Goal: Communication & Community: Answer question/provide support

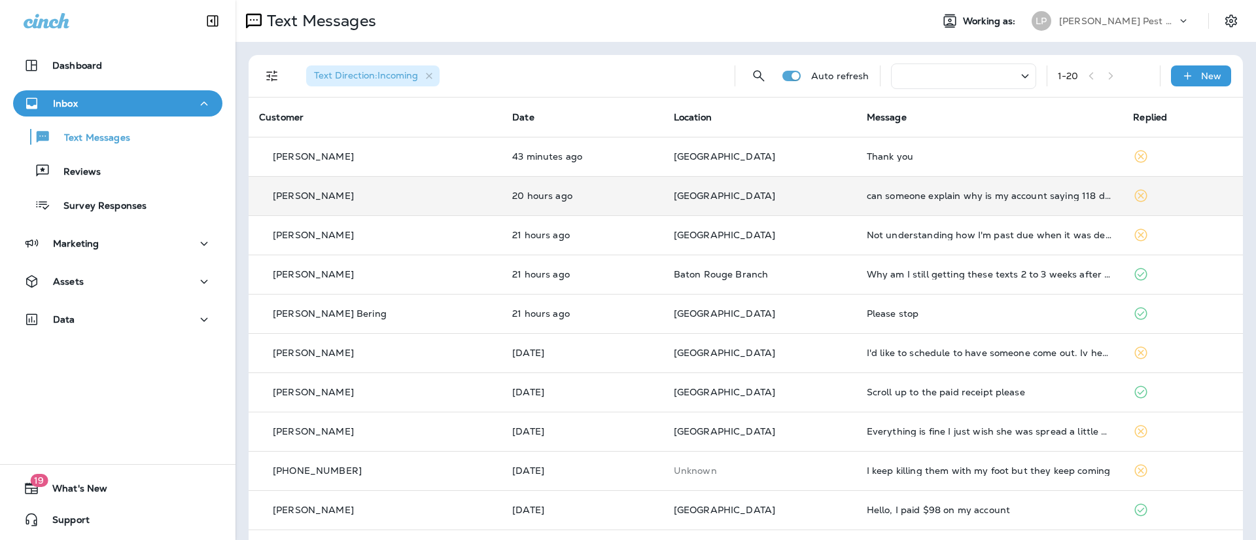
click at [650, 205] on td "20 hours ago" at bounding box center [583, 195] width 162 height 39
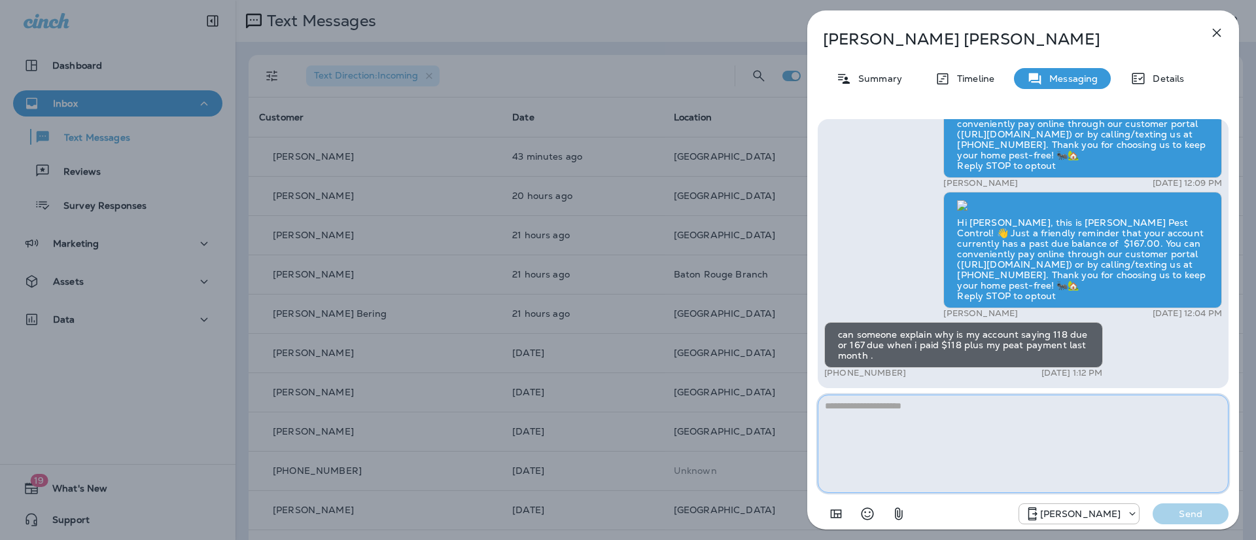
click at [917, 415] on textarea at bounding box center [1023, 443] width 411 height 98
click at [910, 410] on textarea at bounding box center [1023, 443] width 411 height 98
click at [906, 406] on textarea at bounding box center [1023, 443] width 411 height 98
type textarea "*"
drag, startPoint x: 1063, startPoint y: 407, endPoint x: 1068, endPoint y: 414, distance: 8.4
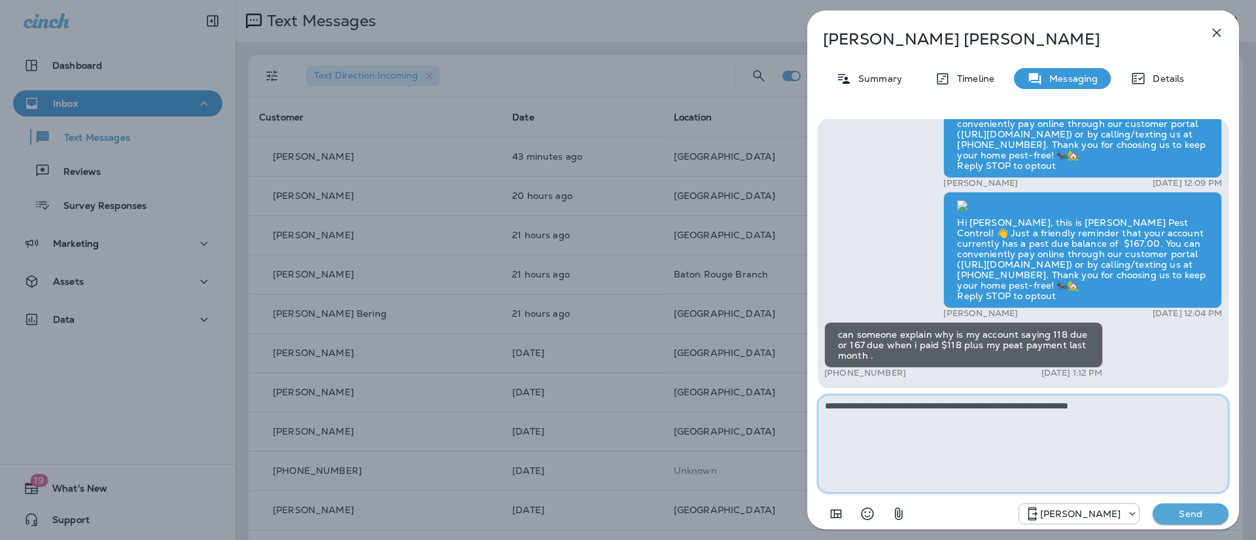
click at [1063, 407] on textarea "**********" at bounding box center [1023, 443] width 411 height 98
click at [1188, 406] on textarea "**********" at bounding box center [1023, 443] width 411 height 98
type textarea "**********"
click at [1185, 512] on p "Send" at bounding box center [1190, 514] width 55 height 12
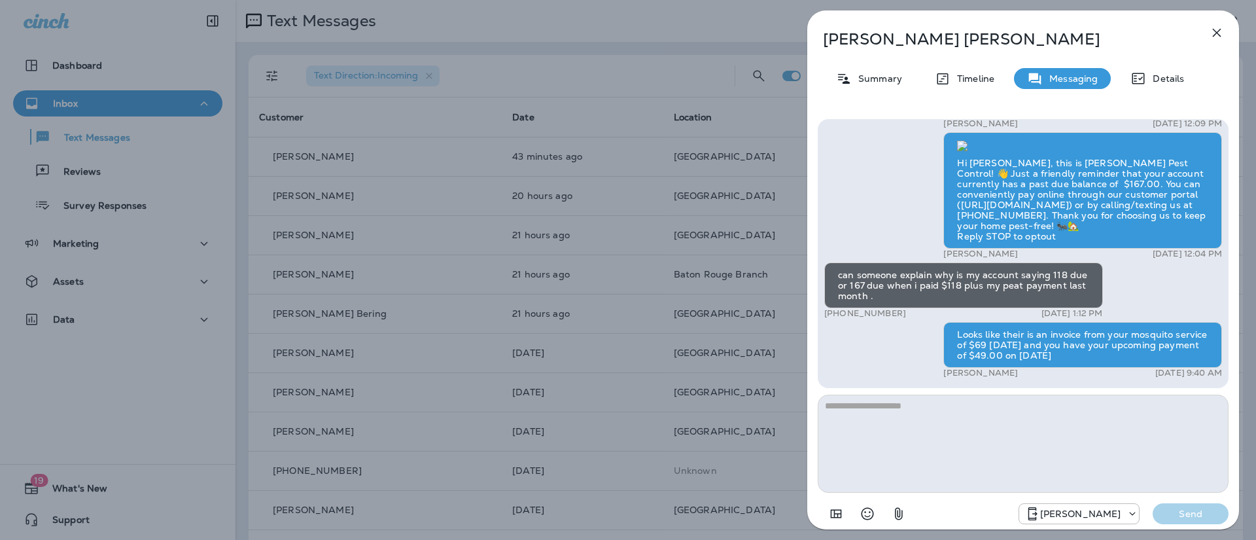
click at [1222, 27] on icon "button" at bounding box center [1217, 33] width 16 height 16
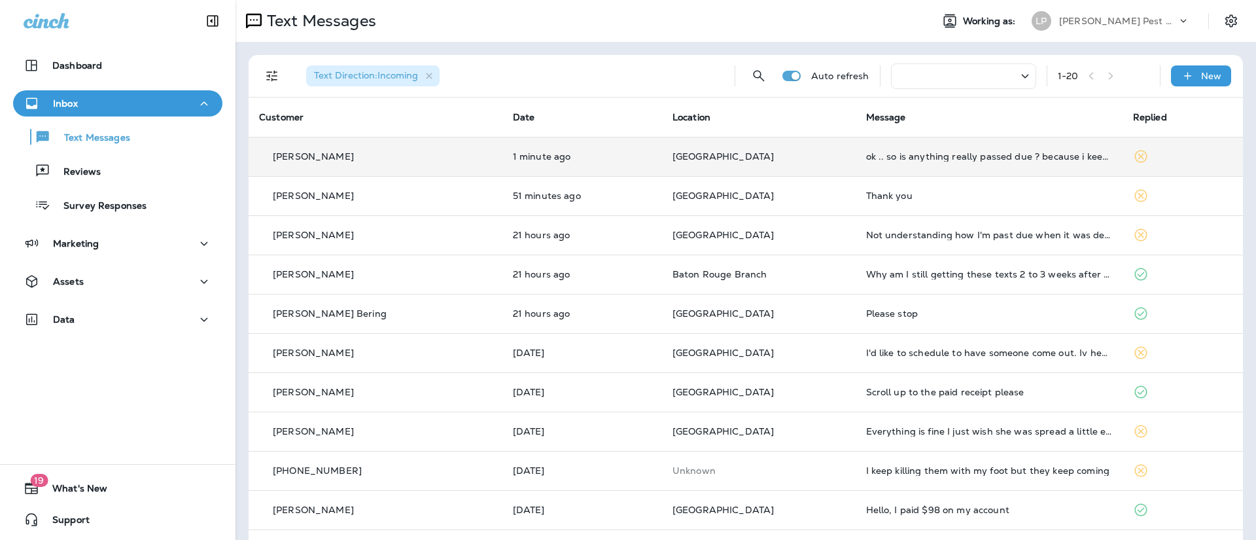
click at [841, 154] on td "[GEOGRAPHIC_DATA]" at bounding box center [759, 156] width 194 height 39
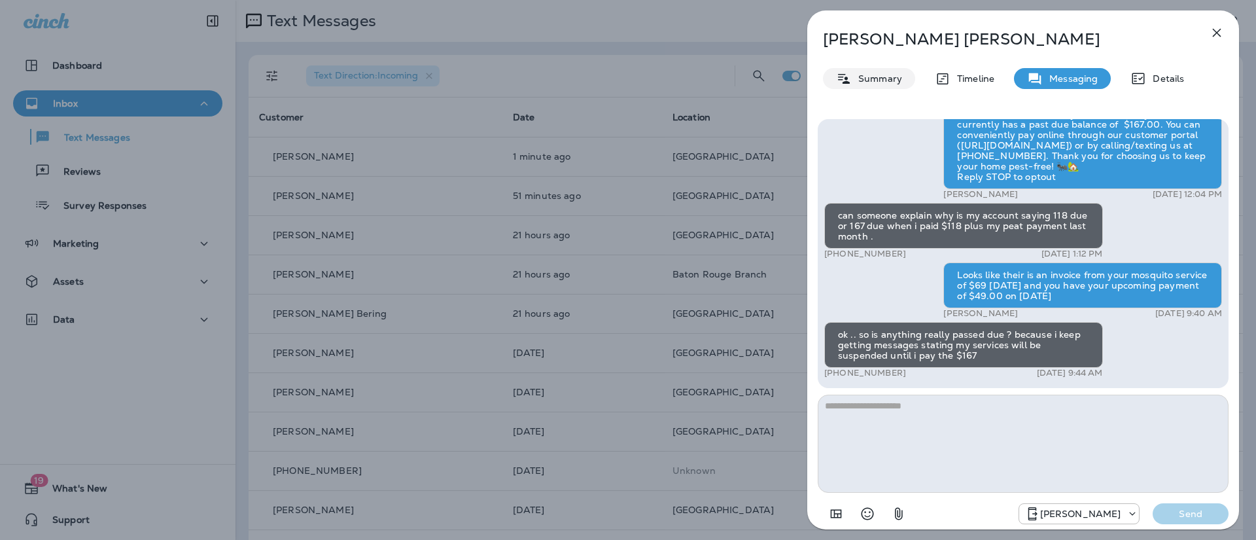
click at [891, 78] on p "Summary" at bounding box center [877, 78] width 50 height 10
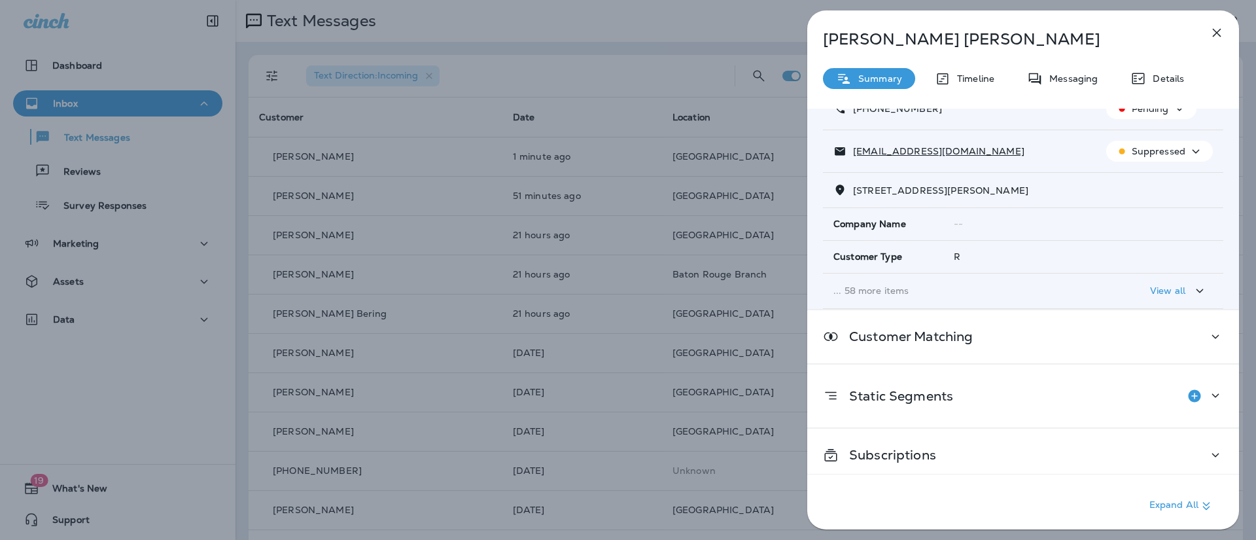
scroll to position [106, 0]
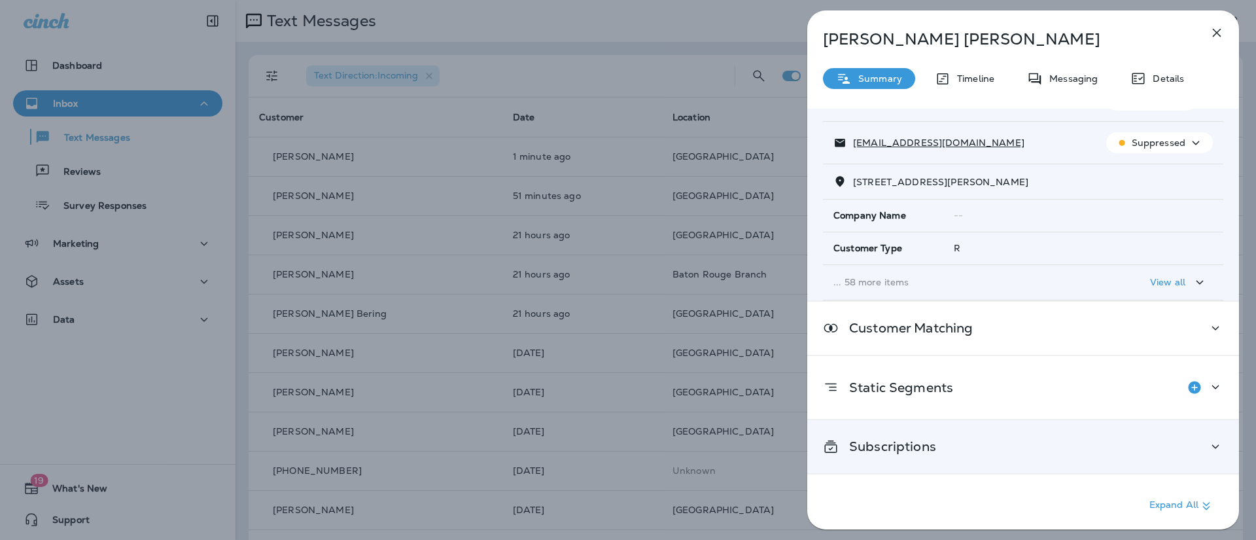
click at [1189, 449] on div "Subscriptions" at bounding box center [1023, 446] width 400 height 16
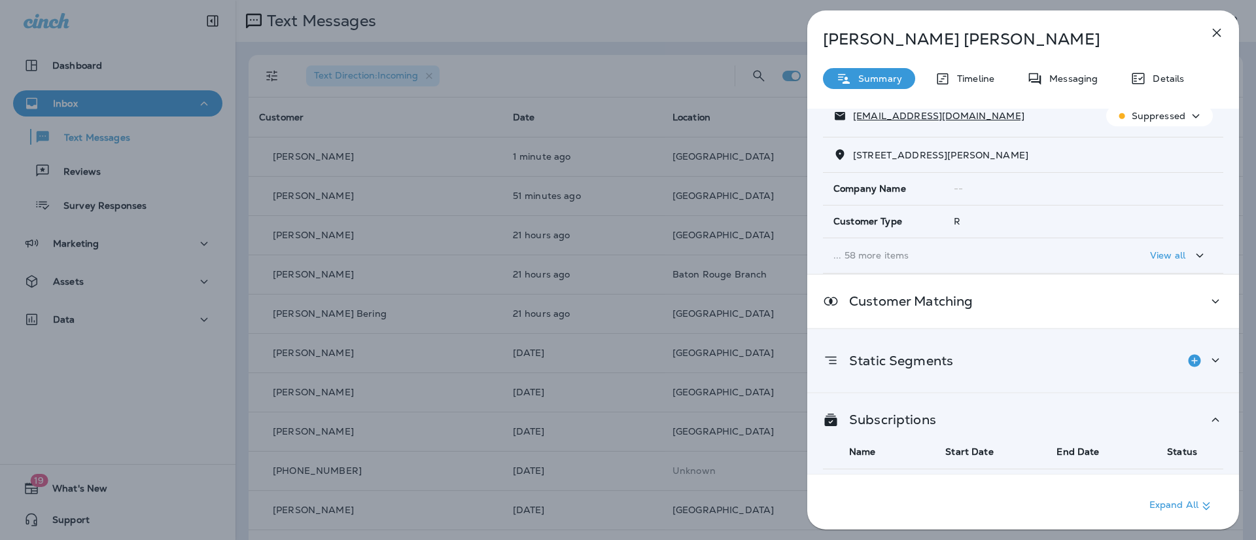
scroll to position [213, 0]
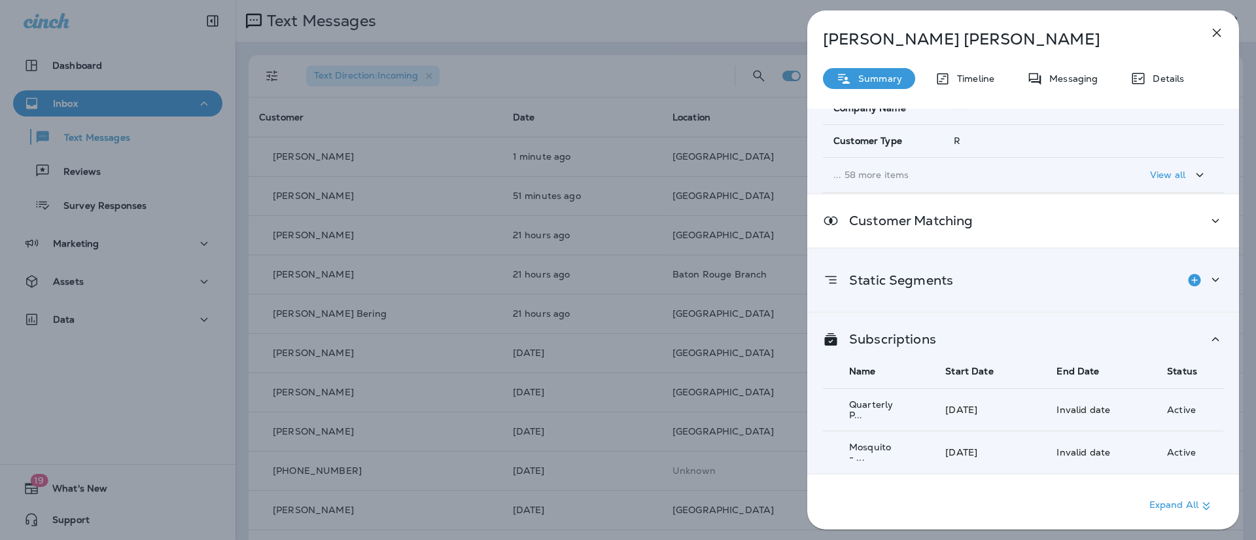
click at [1207, 277] on icon at bounding box center [1215, 279] width 16 height 16
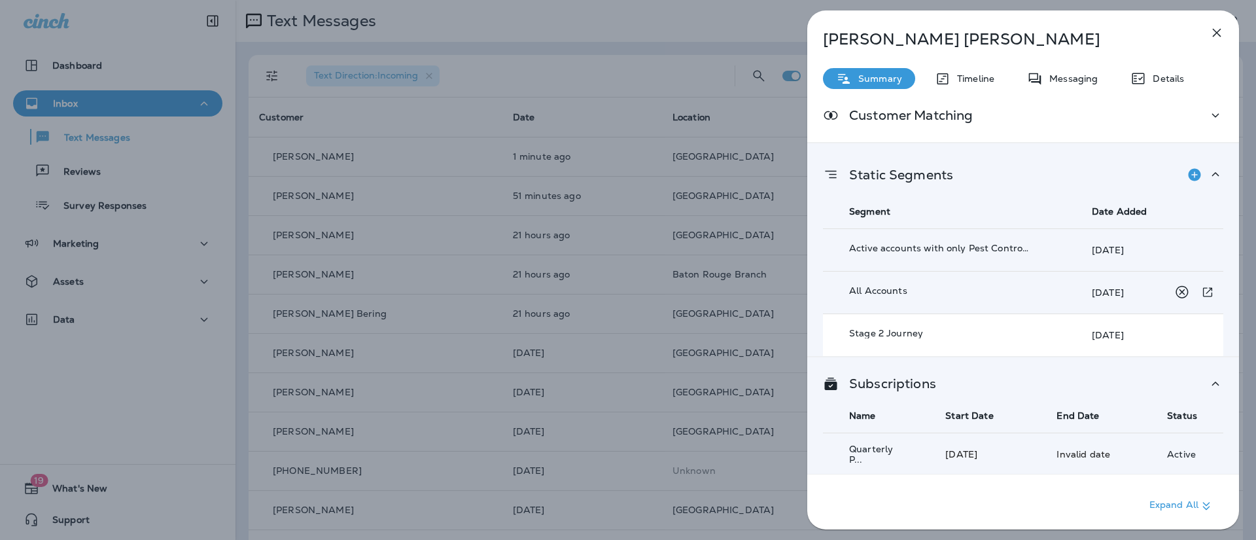
scroll to position [321, 0]
click at [952, 325] on p "Stage 2 Journey" at bounding box center [939, 330] width 180 height 10
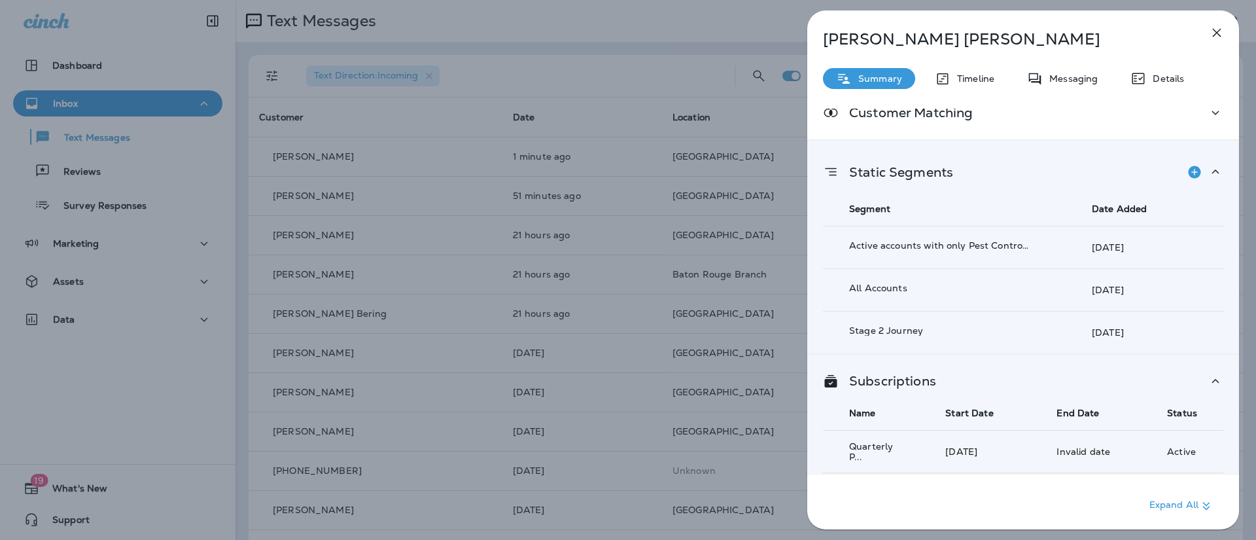
click at [1213, 35] on icon "button" at bounding box center [1217, 33] width 9 height 9
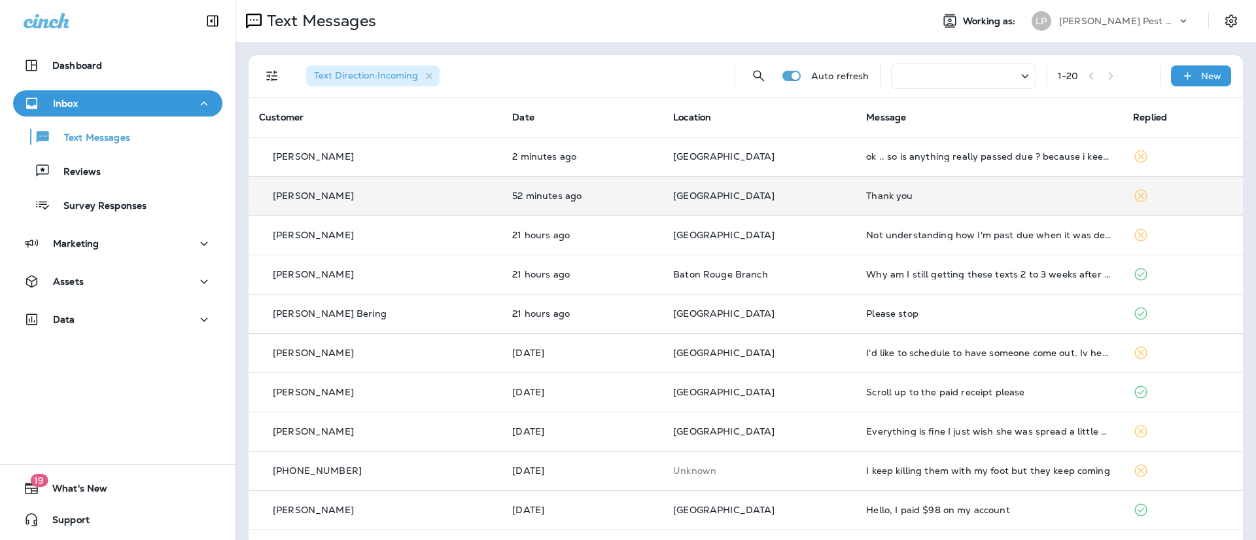
click at [434, 176] on td "[PERSON_NAME]" at bounding box center [375, 195] width 253 height 39
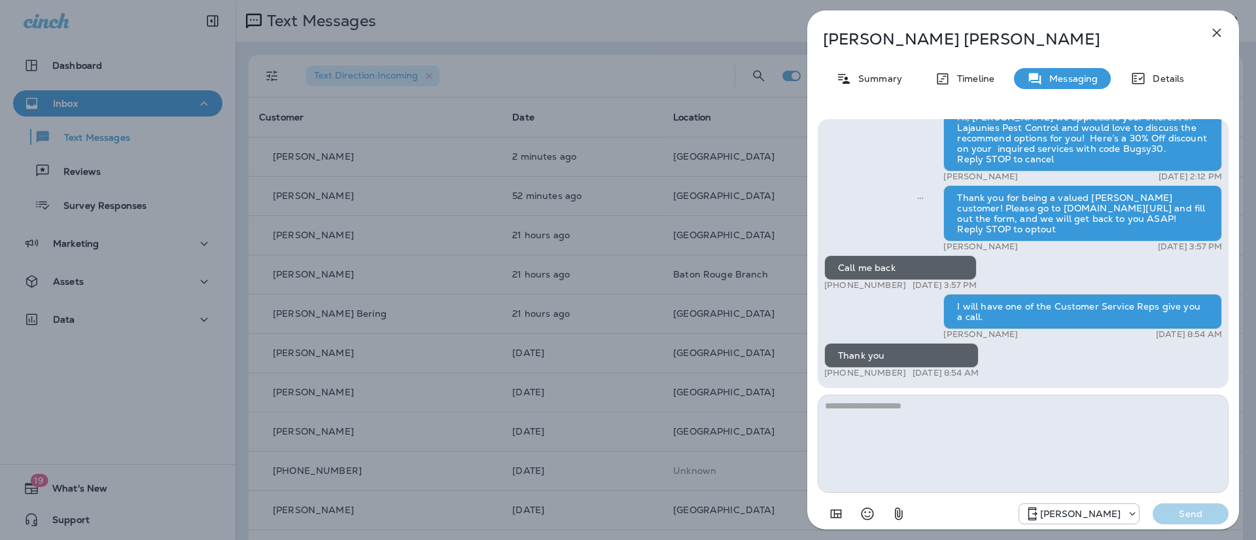
click at [1215, 31] on icon "button" at bounding box center [1217, 33] width 16 height 16
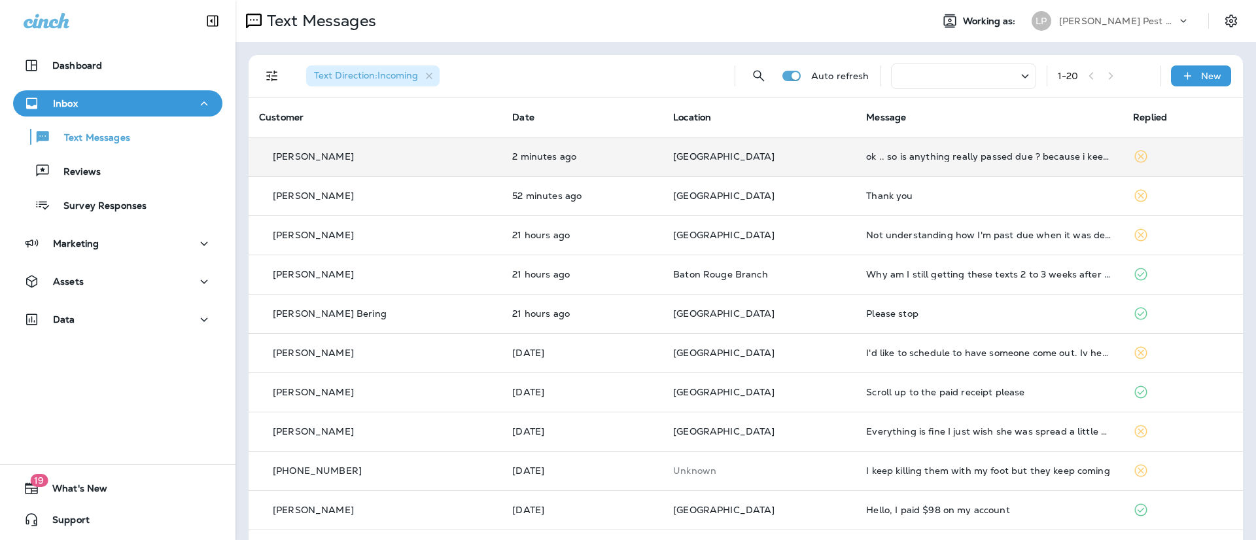
click at [631, 147] on td "2 minutes ago" at bounding box center [582, 156] width 161 height 39
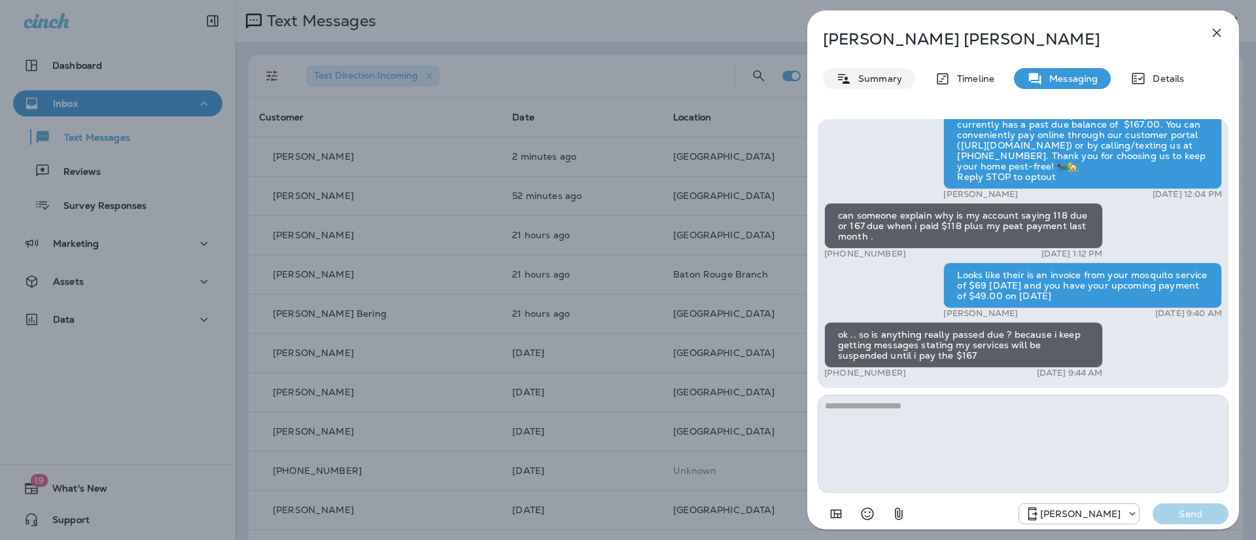
click at [879, 85] on div "Summary" at bounding box center [869, 78] width 92 height 21
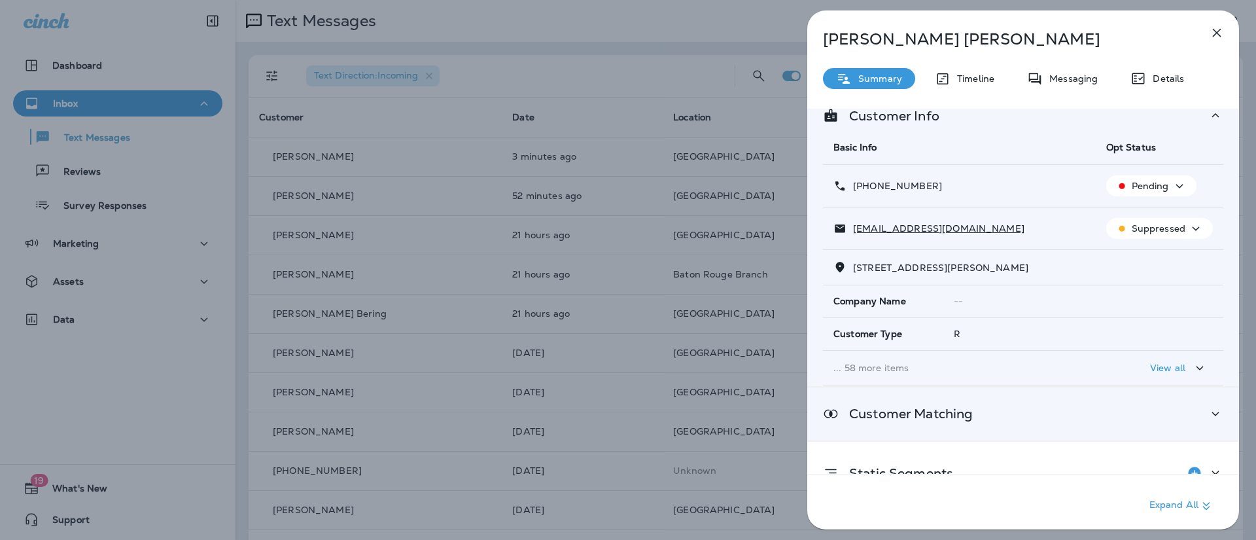
scroll to position [106, 0]
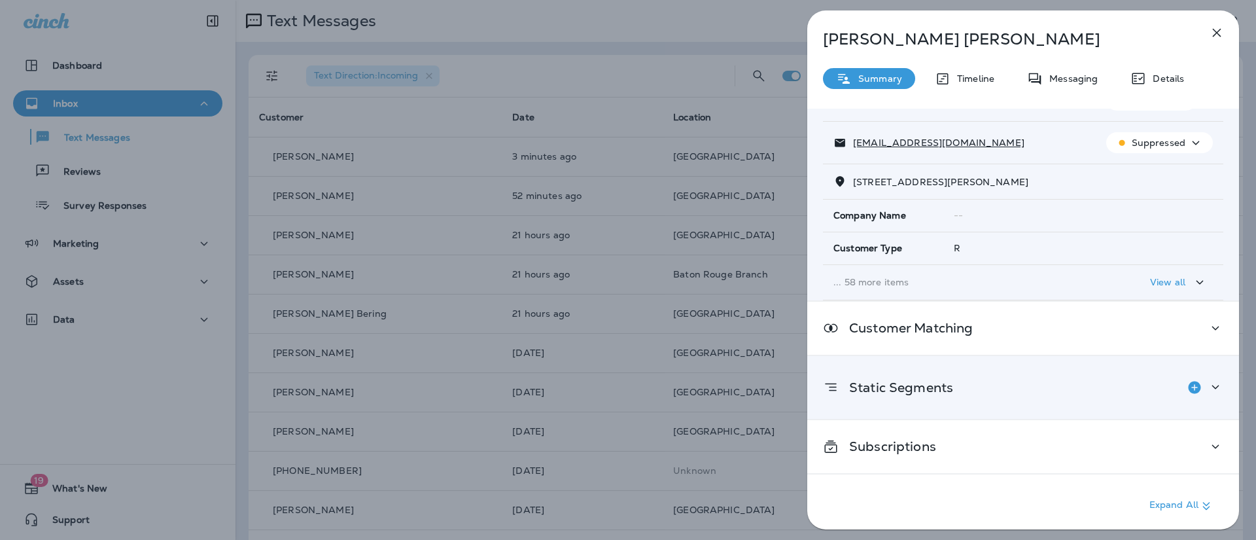
click at [912, 392] on p "Static Segments" at bounding box center [895, 387] width 114 height 10
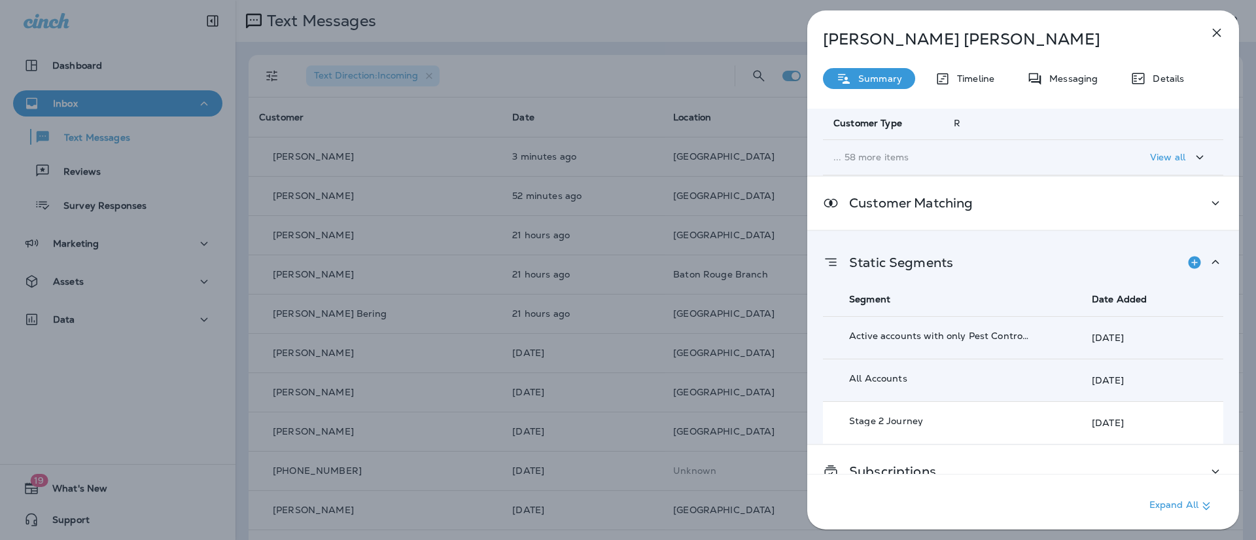
scroll to position [256, 0]
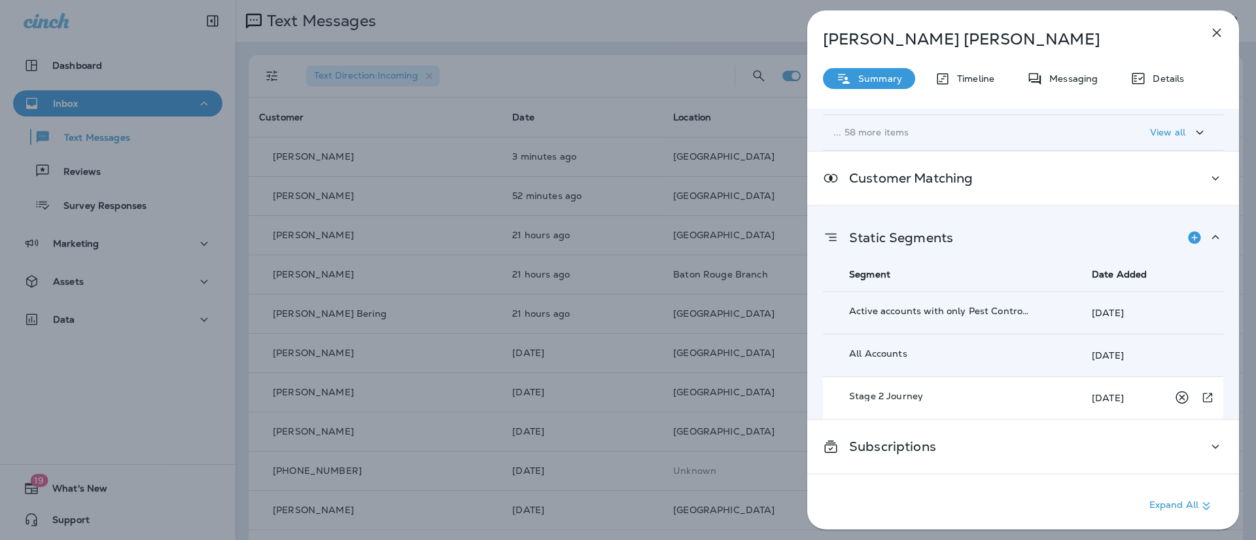
click at [1029, 395] on td "Stage 2 Journey" at bounding box center [939, 397] width 232 height 43
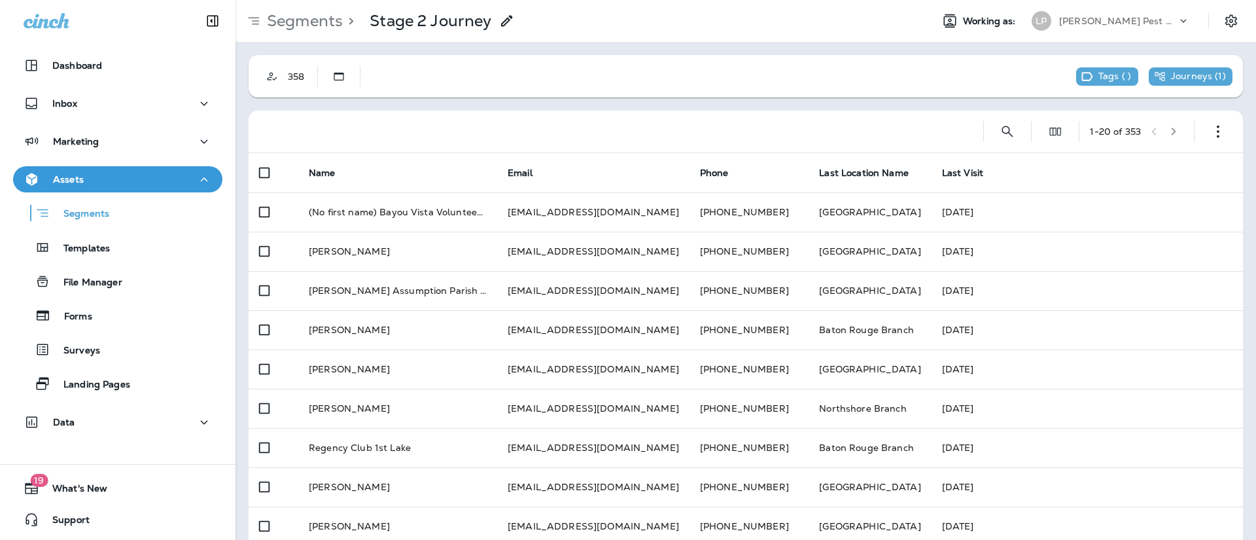
click at [502, 82] on div "358 Tags ( ) Journeys ( 1 )" at bounding box center [746, 76] width 994 height 43
click at [493, 76] on div "358 Tags ( ) Journeys ( 1 )" at bounding box center [746, 76] width 994 height 43
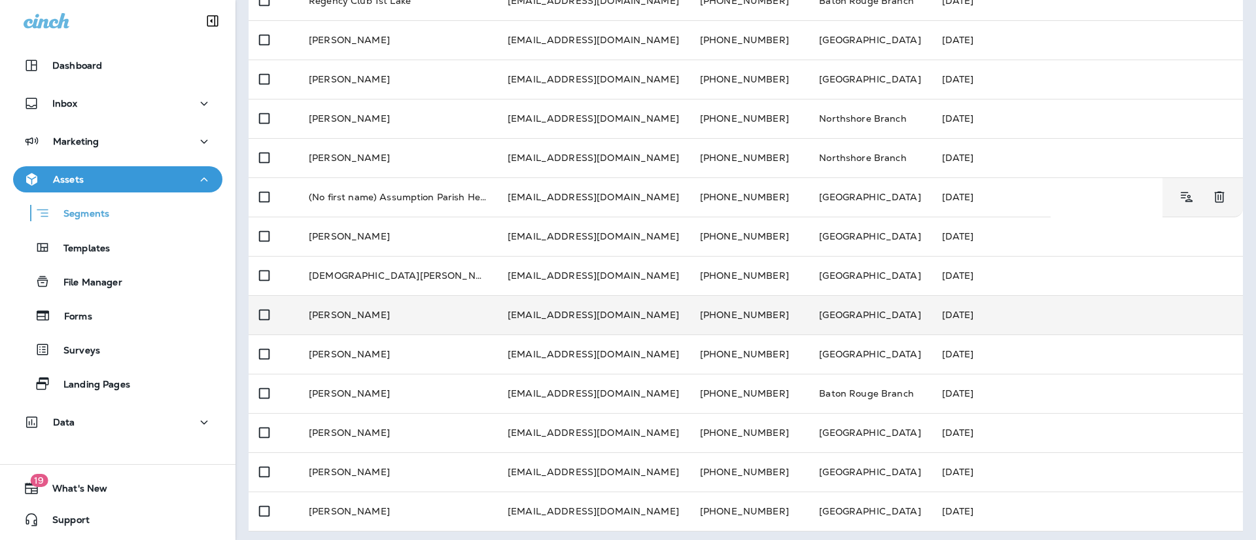
scroll to position [451, 0]
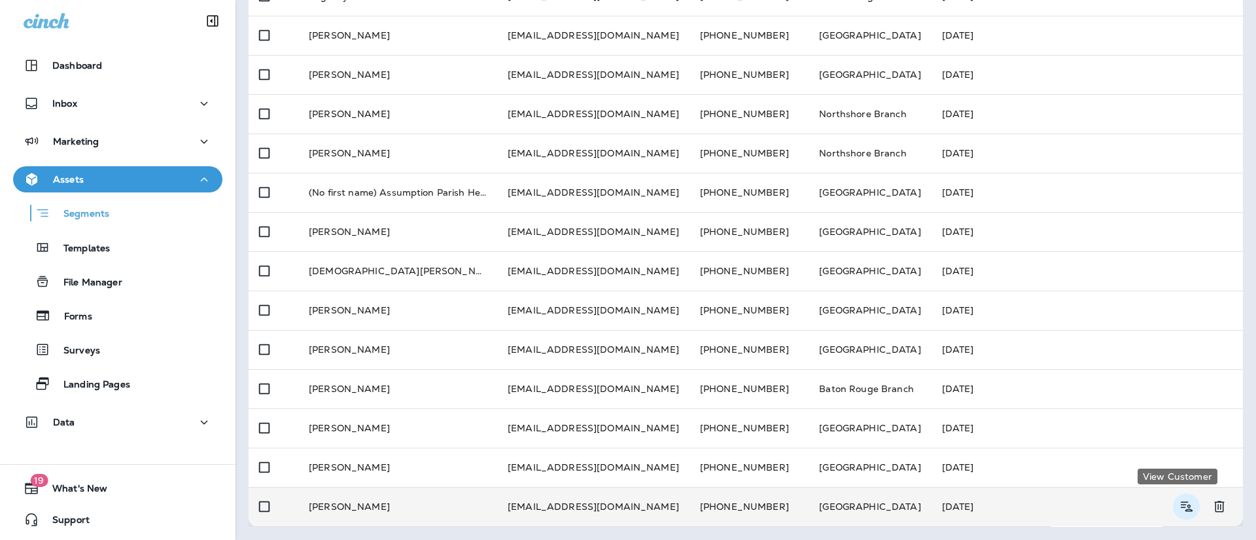
click at [1178, 508] on icon "View Customer" at bounding box center [1186, 506] width 16 height 16
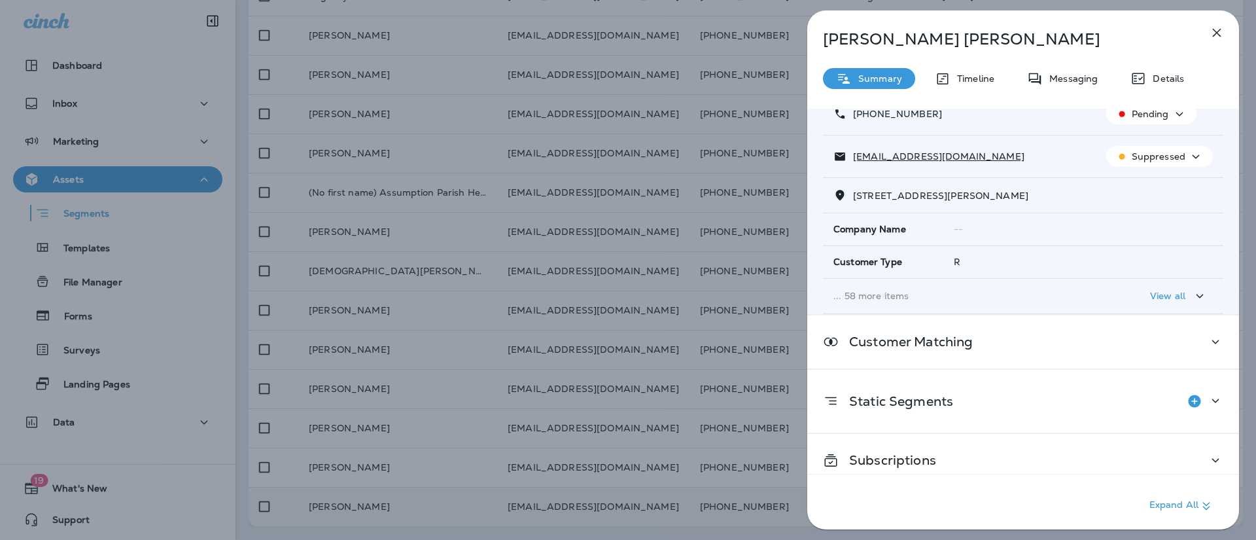
scroll to position [106, 0]
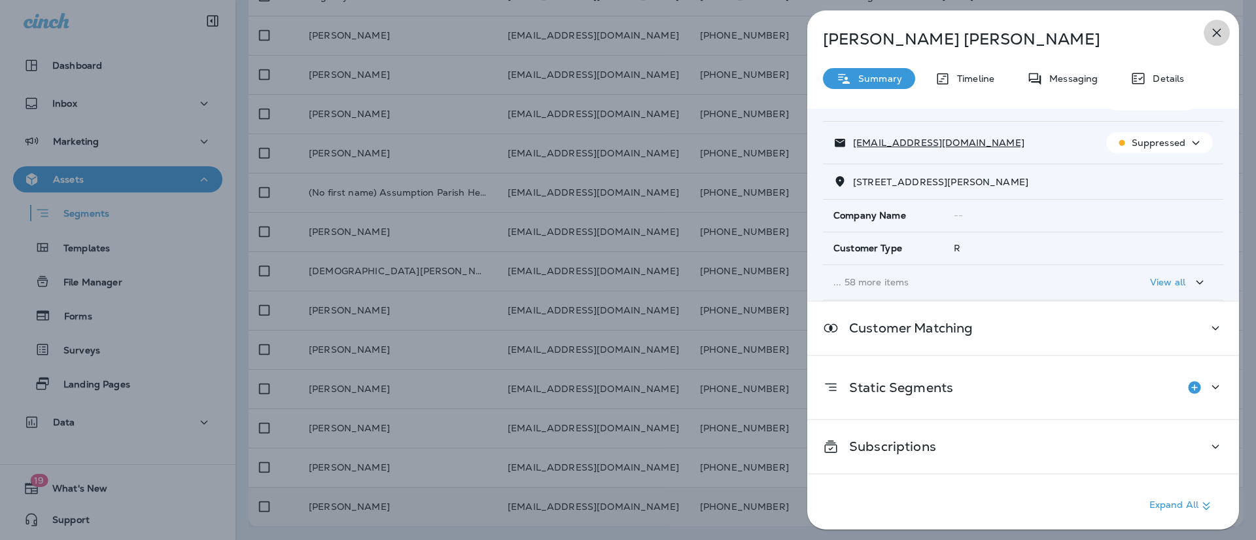
click at [1220, 35] on icon "button" at bounding box center [1217, 33] width 16 height 16
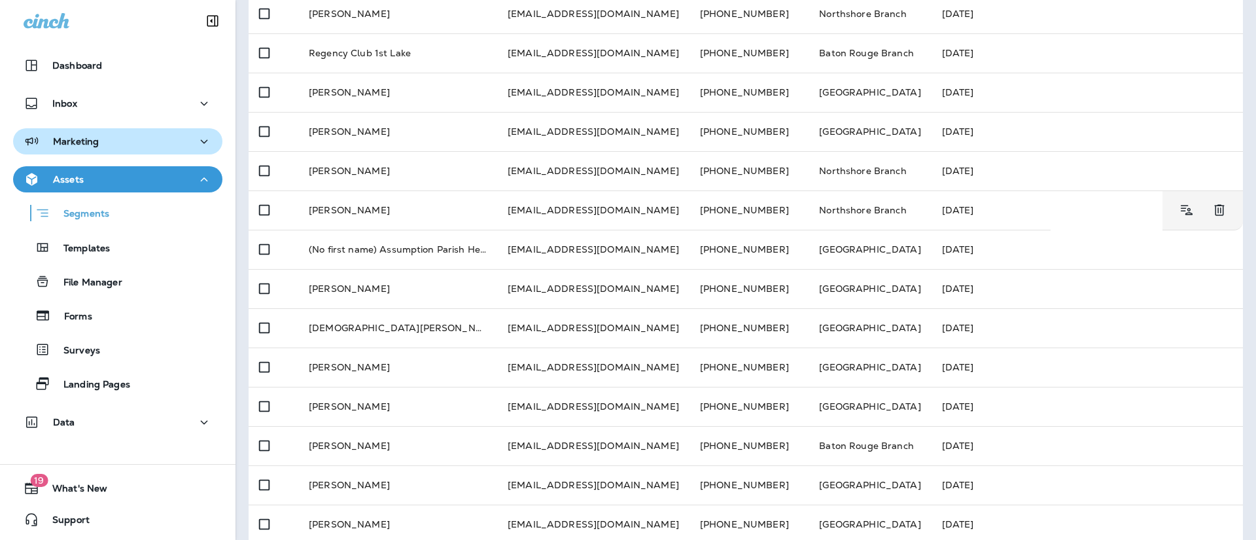
scroll to position [320, 0]
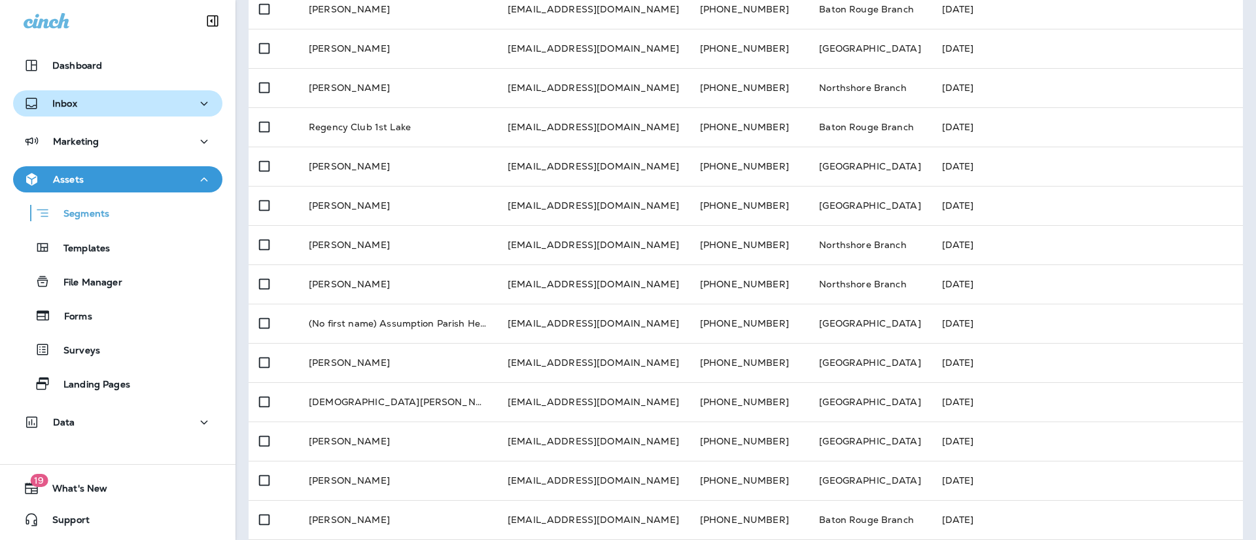
click at [146, 105] on div "Inbox" at bounding box center [118, 103] width 188 height 16
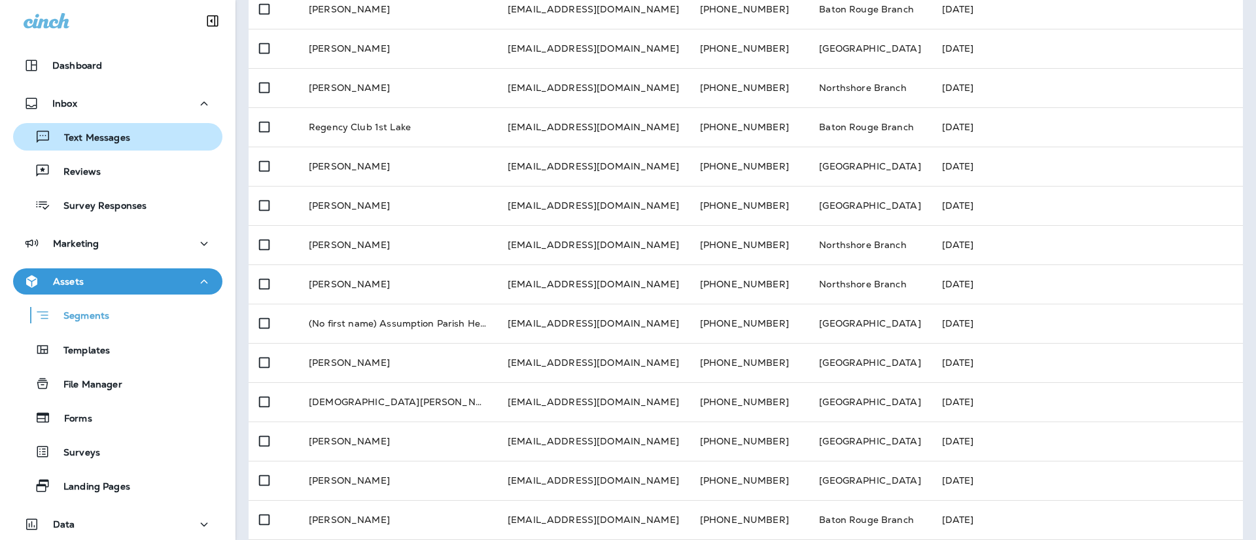
click at [157, 136] on div "Text Messages" at bounding box center [117, 137] width 199 height 20
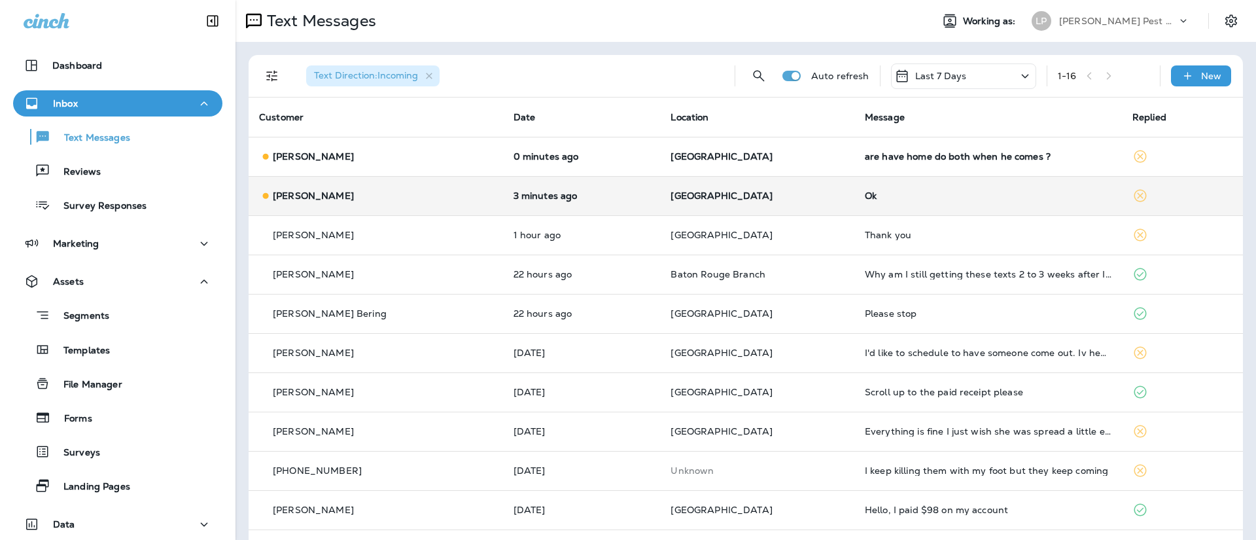
click at [457, 189] on div "[PERSON_NAME]" at bounding box center [375, 196] width 233 height 14
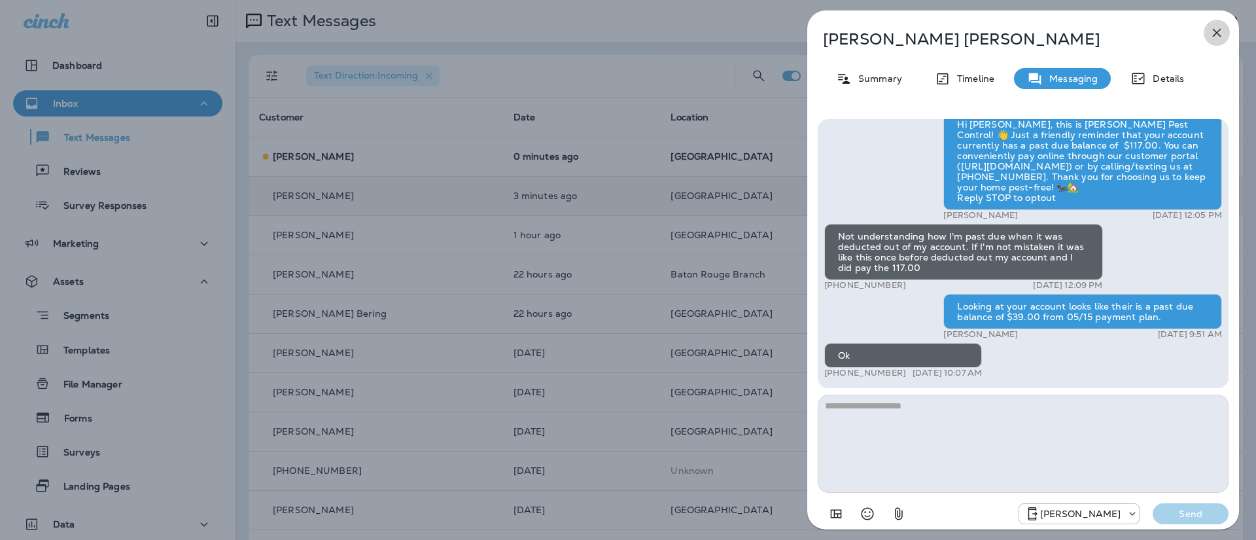
click at [1215, 39] on icon "button" at bounding box center [1217, 33] width 16 height 16
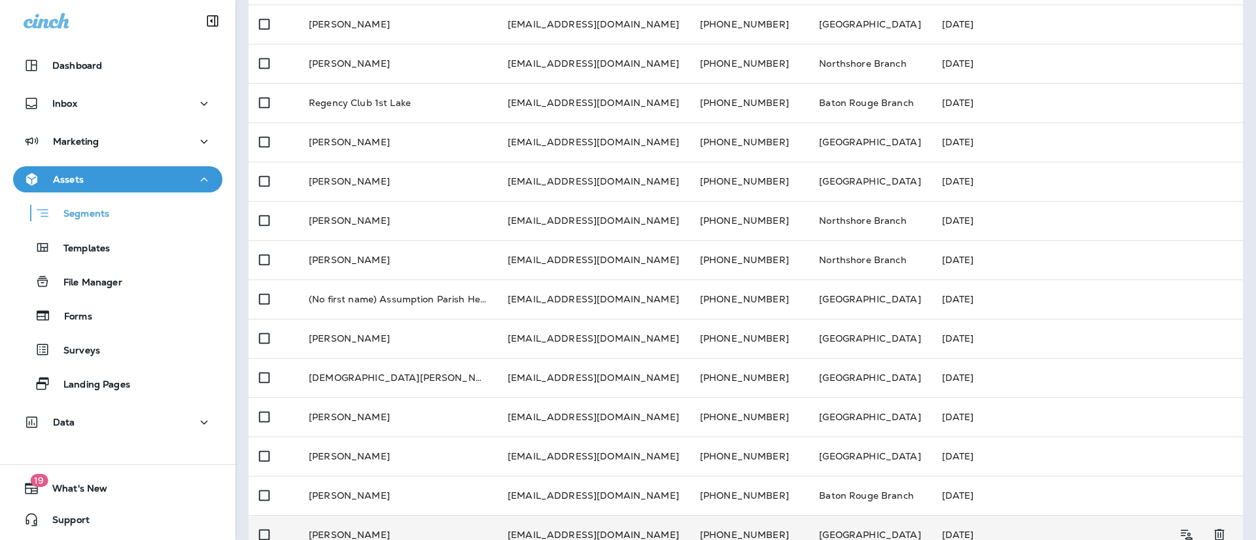
scroll to position [451, 0]
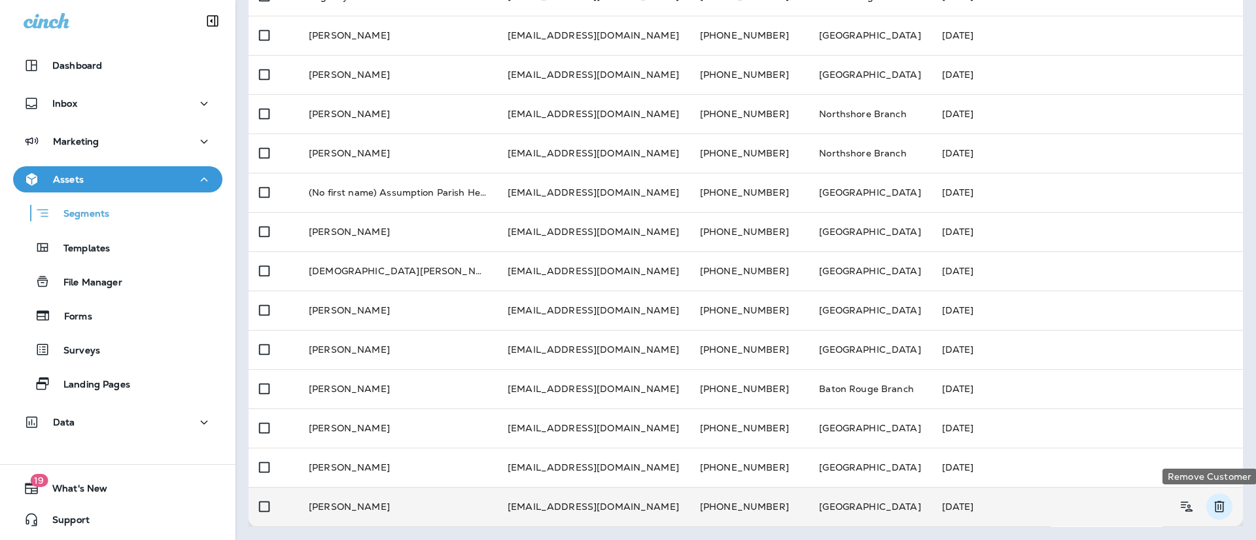
click at [1230, 491] on div "Remove Customer" at bounding box center [1209, 480] width 97 height 26
click at [1211, 512] on icon "Remove Customer" at bounding box center [1219, 506] width 16 height 16
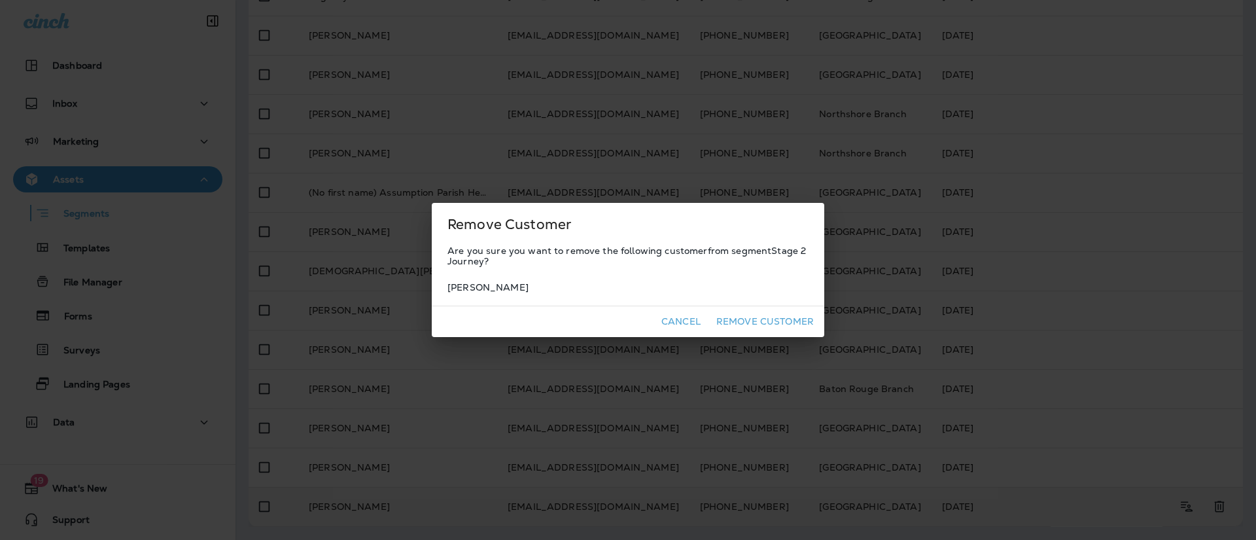
click at [755, 319] on button "Remove Customer" at bounding box center [765, 321] width 108 height 20
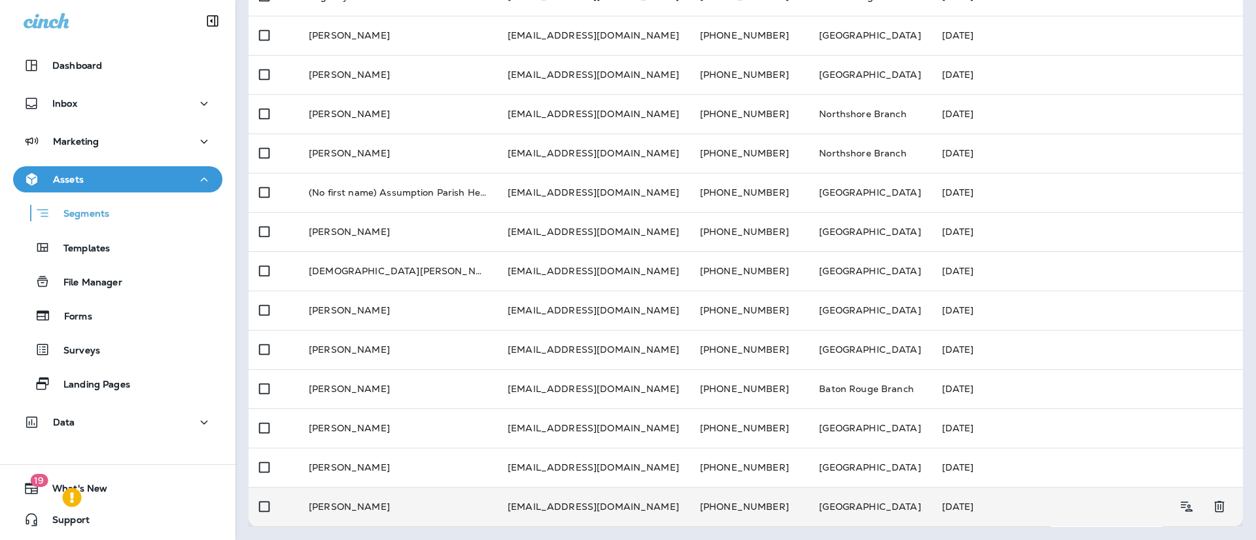
click at [1222, 513] on td at bounding box center [1202, 506] width 80 height 39
click at [1206, 500] on button "Remove Customer" at bounding box center [1219, 506] width 26 height 26
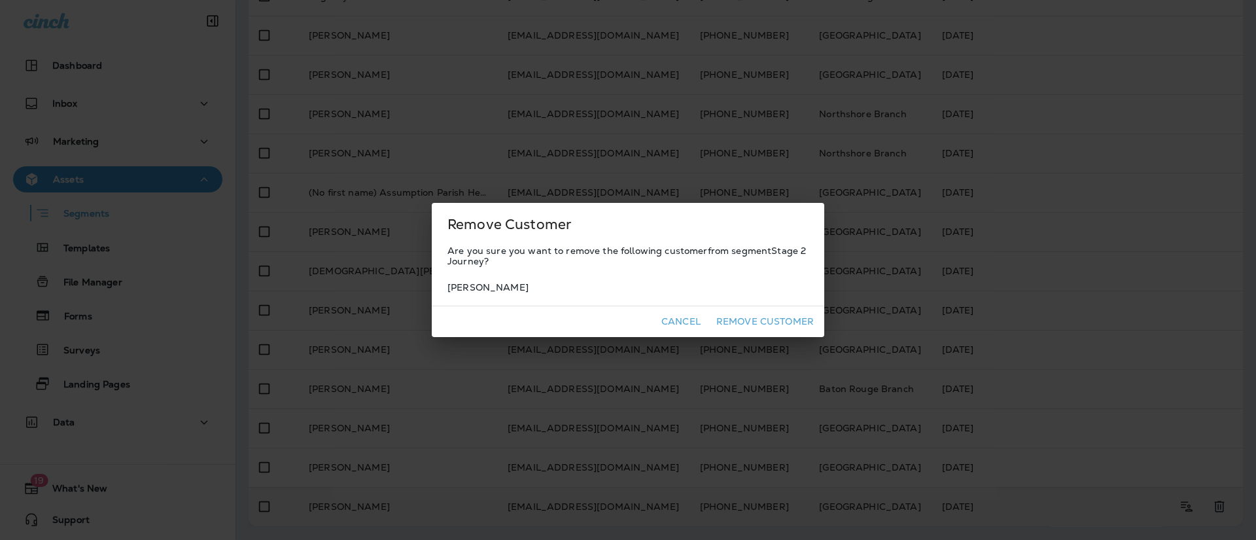
click at [733, 322] on button "Remove Customer" at bounding box center [765, 321] width 108 height 20
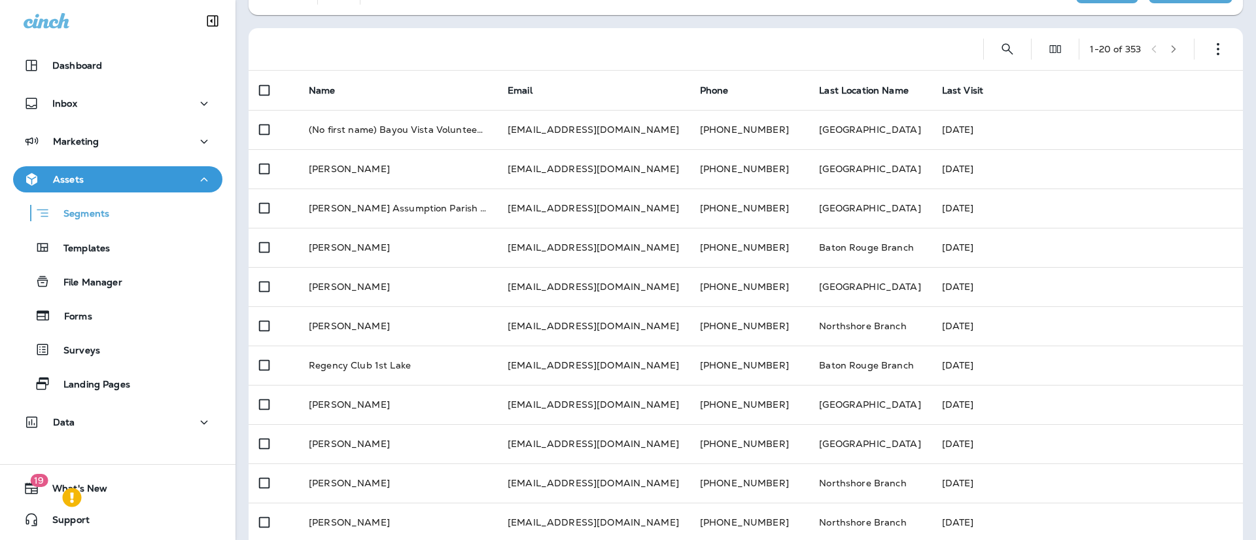
scroll to position [63, 0]
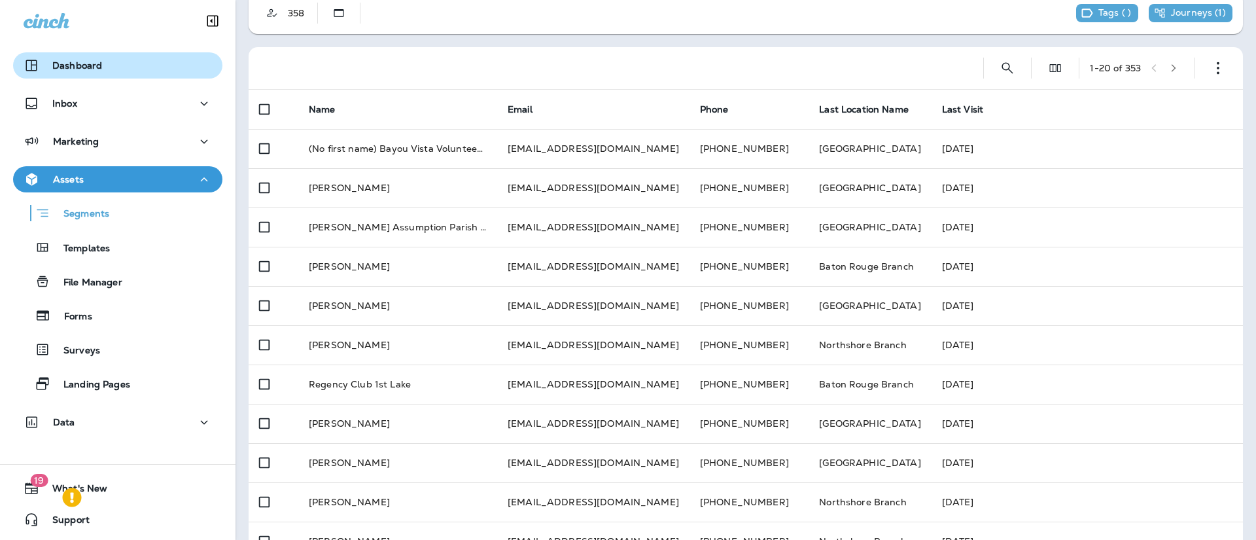
click at [107, 77] on button "Dashboard" at bounding box center [117, 65] width 209 height 26
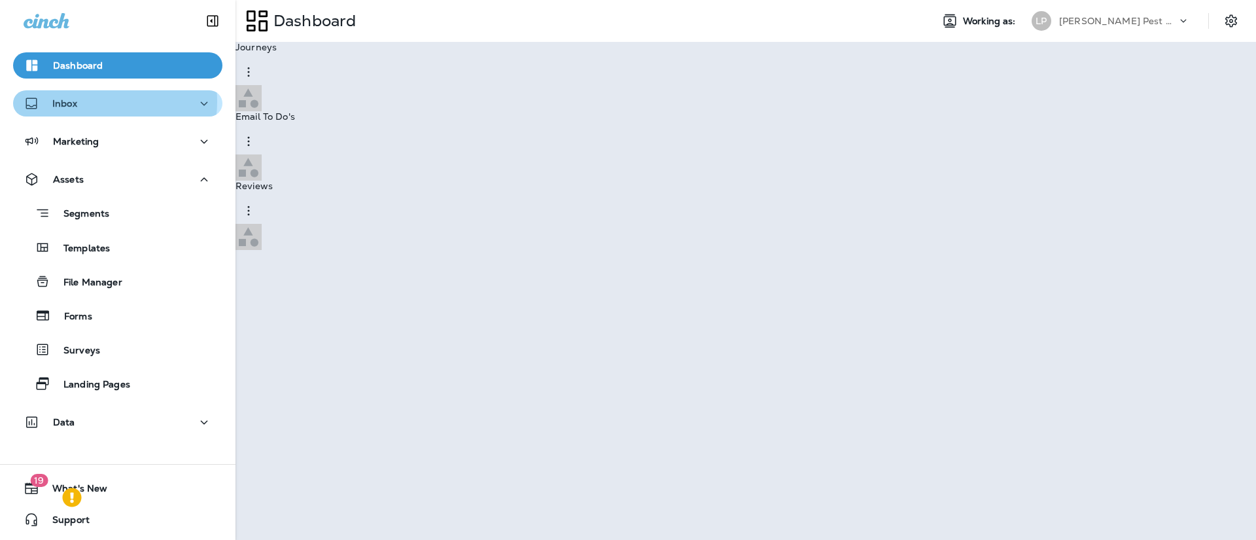
click at [104, 101] on div "Inbox" at bounding box center [118, 103] width 188 height 16
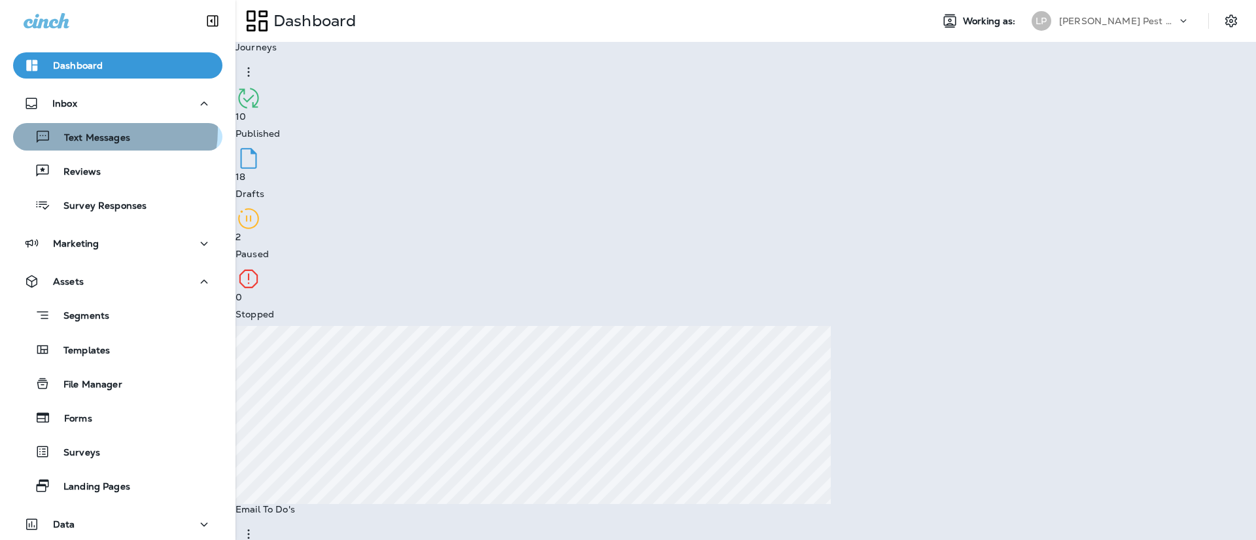
click at [90, 129] on div "Text Messages" at bounding box center [74, 137] width 112 height 20
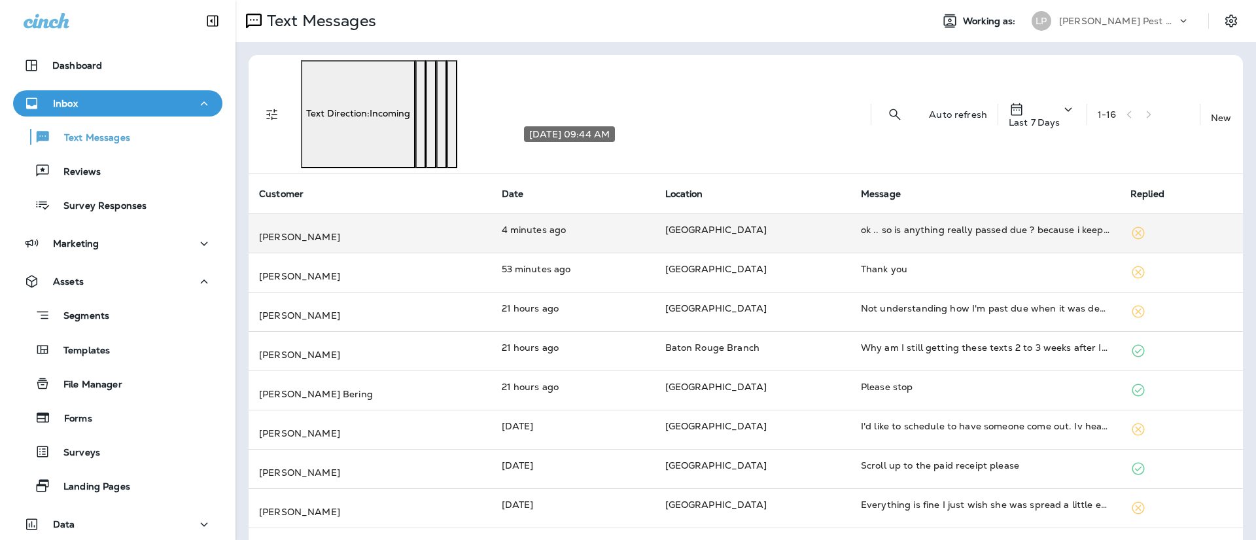
click at [602, 223] on p "4 minutes ago" at bounding box center [573, 229] width 143 height 13
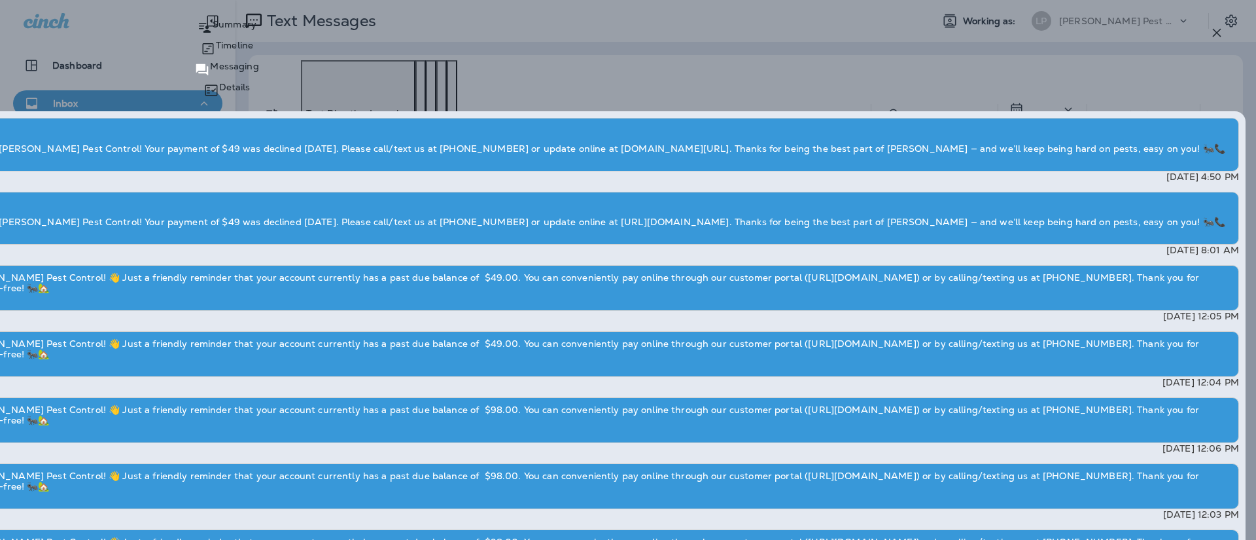
type textarea "**********"
click at [1217, 37] on icon "button" at bounding box center [1217, 33] width 16 height 16
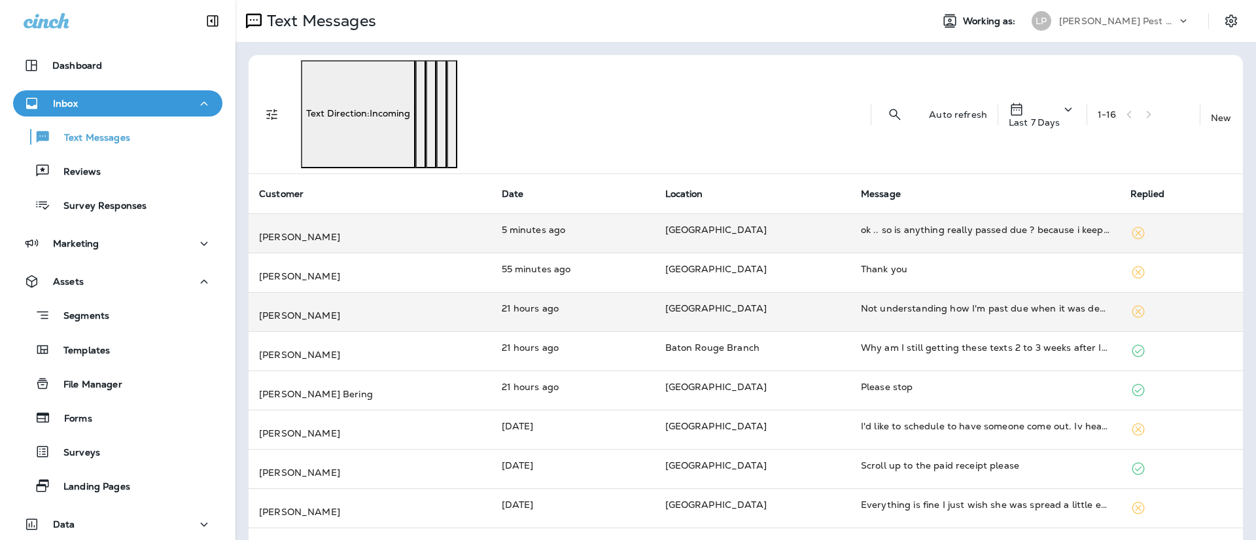
click at [477, 292] on td "[PERSON_NAME]" at bounding box center [370, 311] width 243 height 39
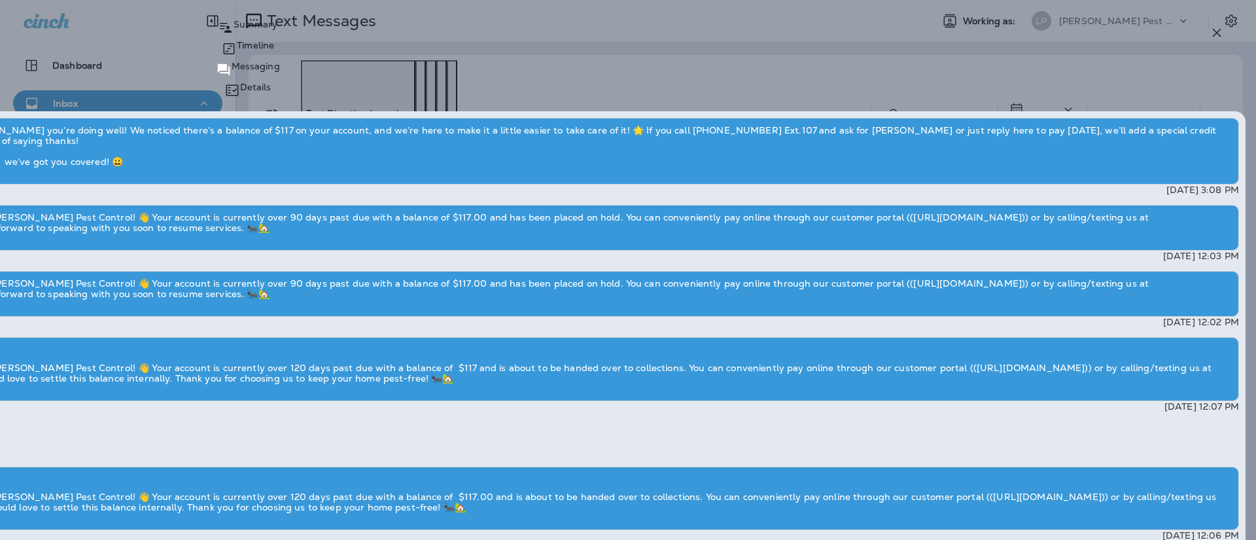
type textarea "*"
type textarea "**********"
click at [277, 29] on p "Summary" at bounding box center [255, 24] width 44 height 10
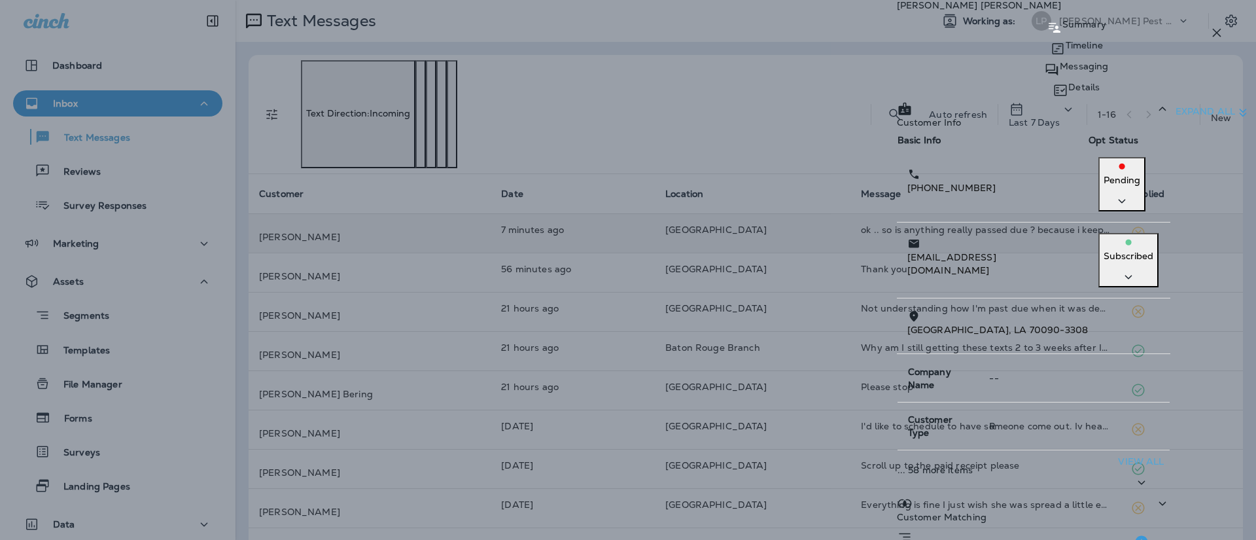
scroll to position [106, 0]
click at [1170, 534] on icon at bounding box center [1162, 542] width 16 height 16
click at [1216, 37] on icon "button" at bounding box center [1217, 33] width 16 height 16
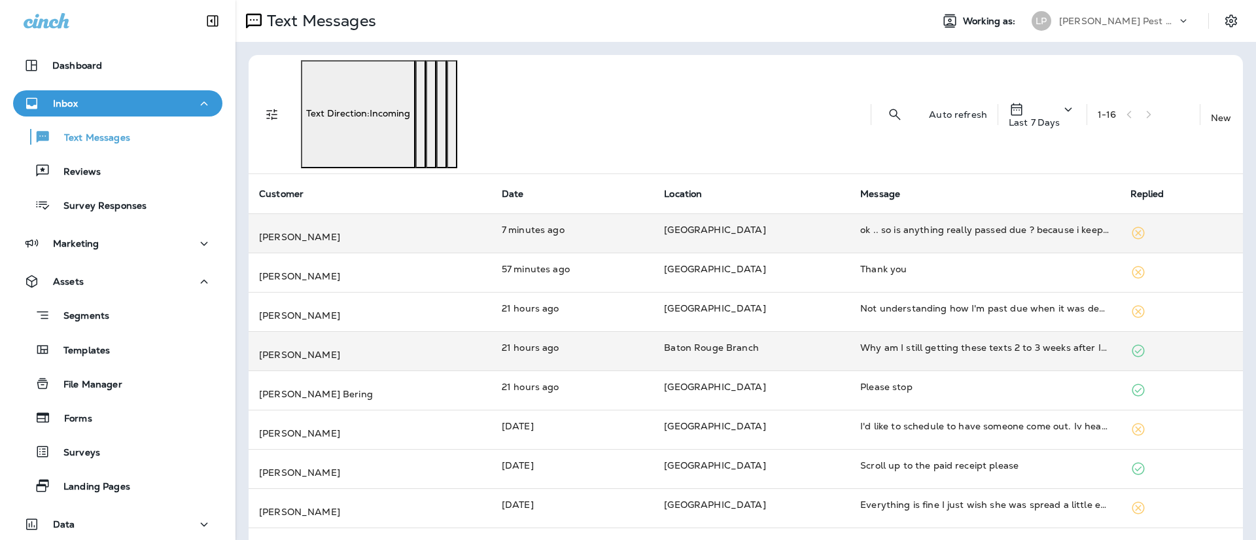
click at [426, 331] on td "[PERSON_NAME]" at bounding box center [370, 350] width 243 height 39
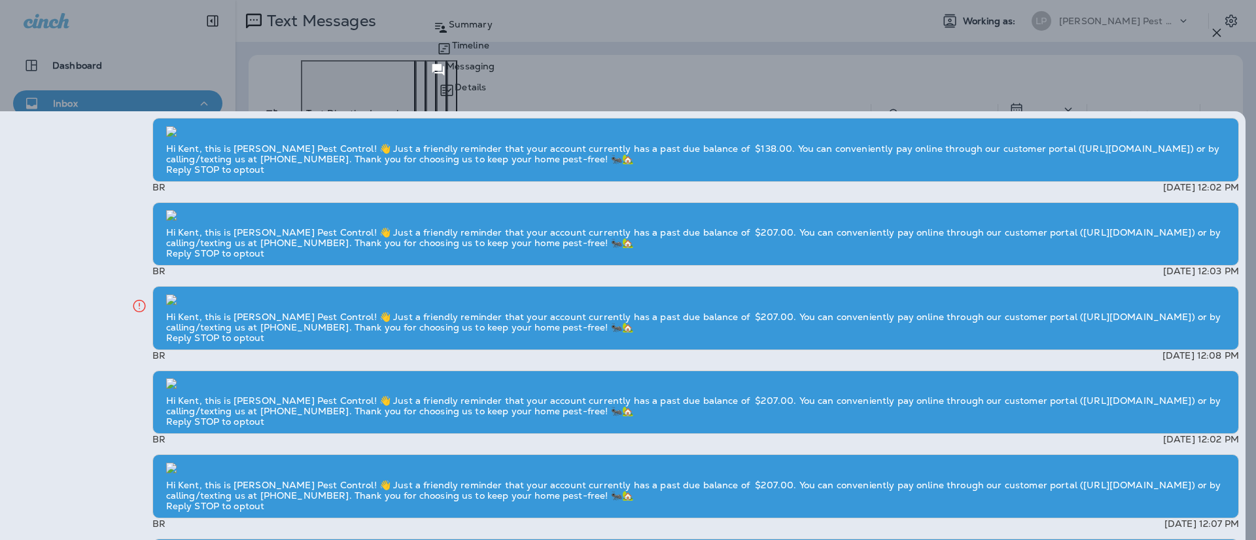
scroll to position [-116, 0]
click at [492, 29] on p "Summary" at bounding box center [471, 24] width 44 height 10
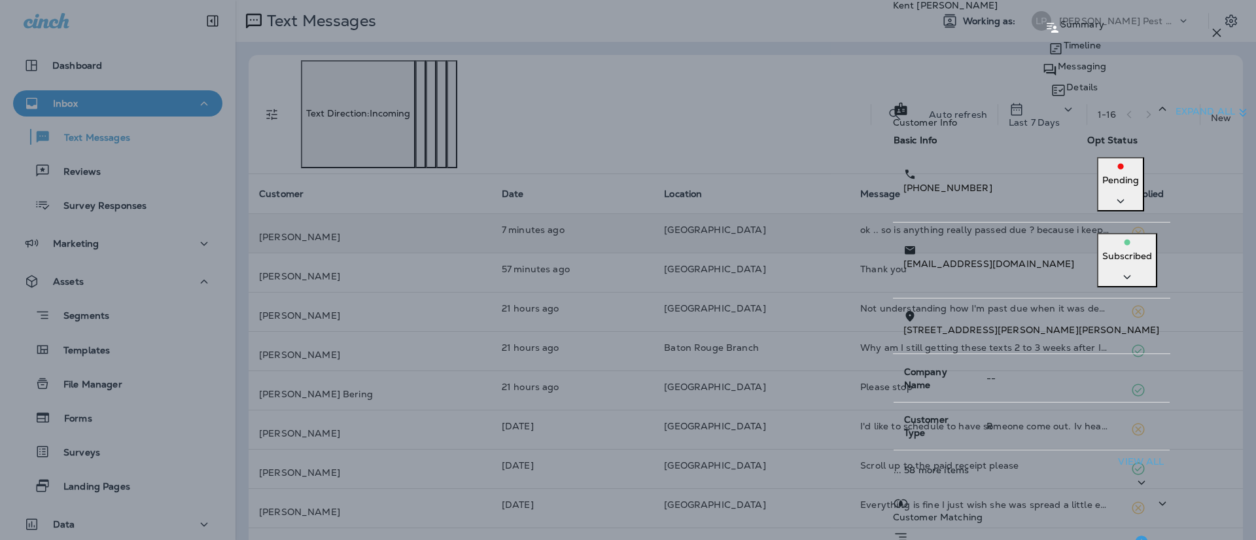
scroll to position [106, 0]
click at [1170, 528] on div "Static Segments" at bounding box center [1031, 544] width 277 height 33
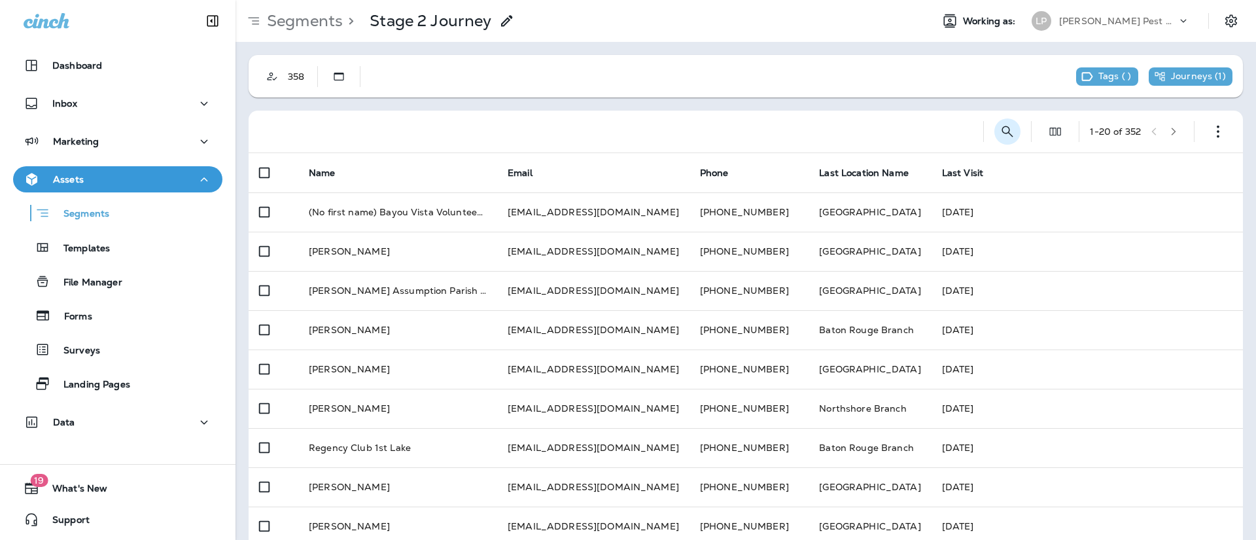
click at [999, 135] on icon "Search Segments" at bounding box center [1007, 132] width 16 height 16
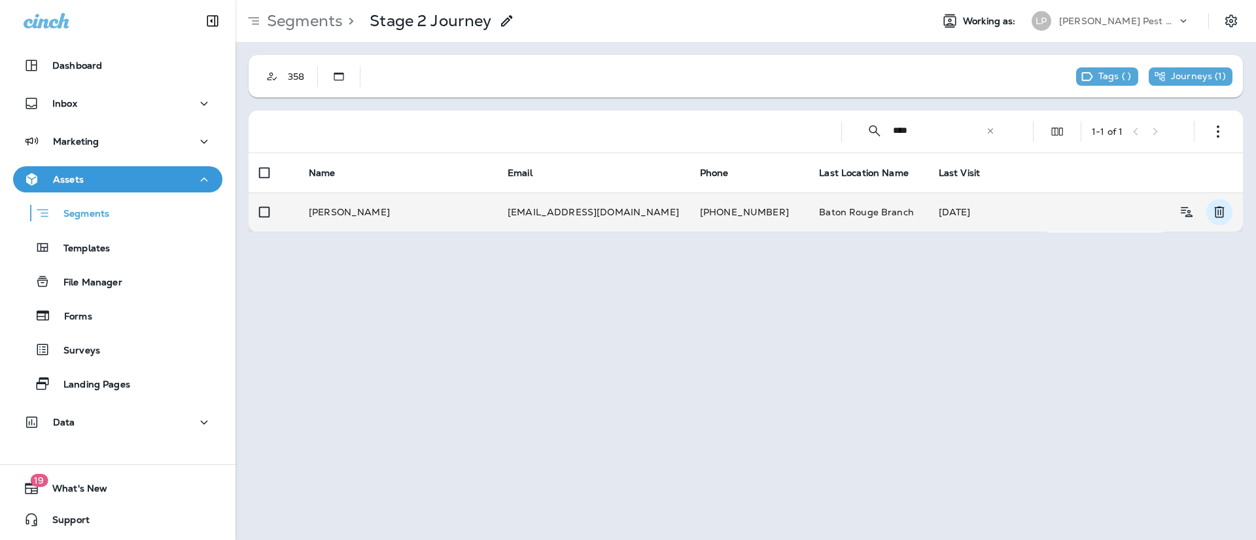
type input "****"
click at [1221, 215] on icon "Remove Customer" at bounding box center [1219, 212] width 16 height 16
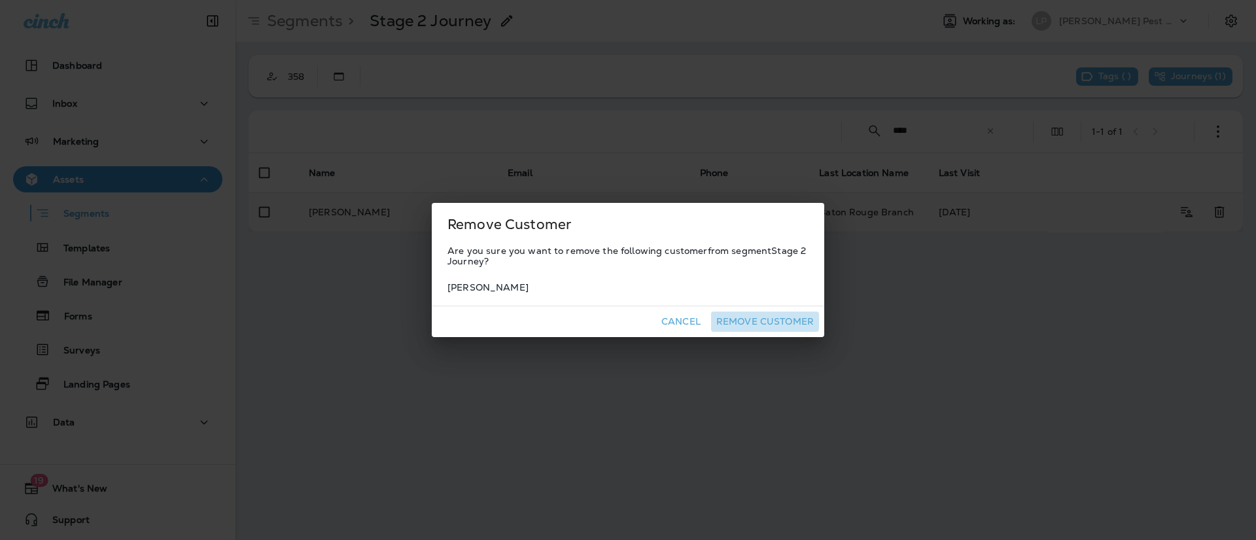
click at [745, 318] on button "Remove Customer" at bounding box center [765, 321] width 108 height 20
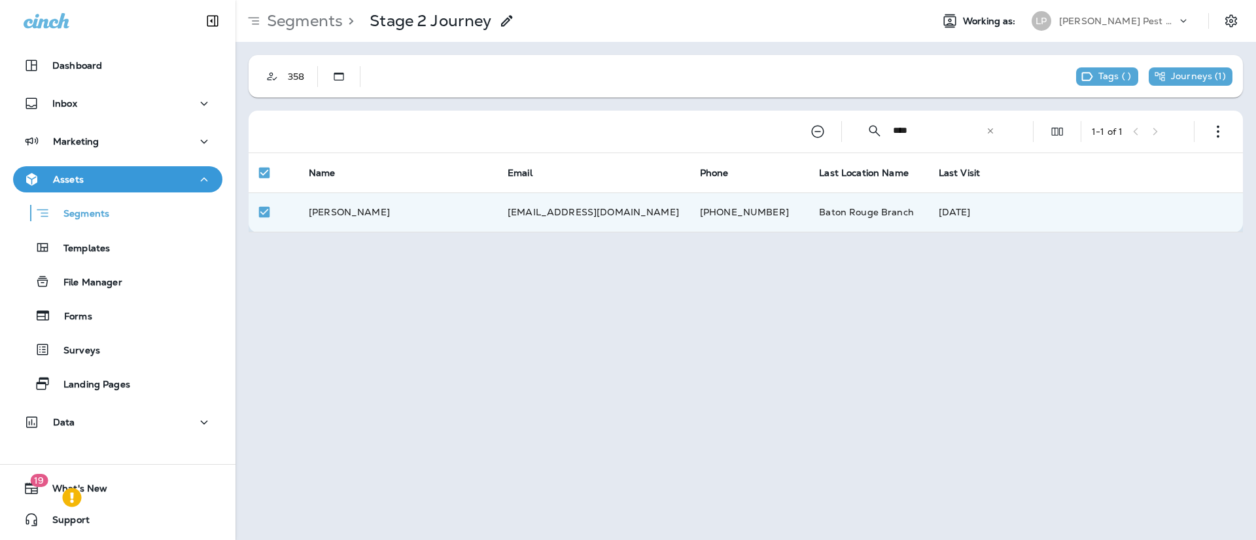
click at [809, 332] on div "Segments > Stage 2 Journey Working as: [PERSON_NAME] Pest Control 358 Tags ( ) …" at bounding box center [745, 270] width 1020 height 540
click at [164, 95] on div "Inbox" at bounding box center [118, 103] width 188 height 16
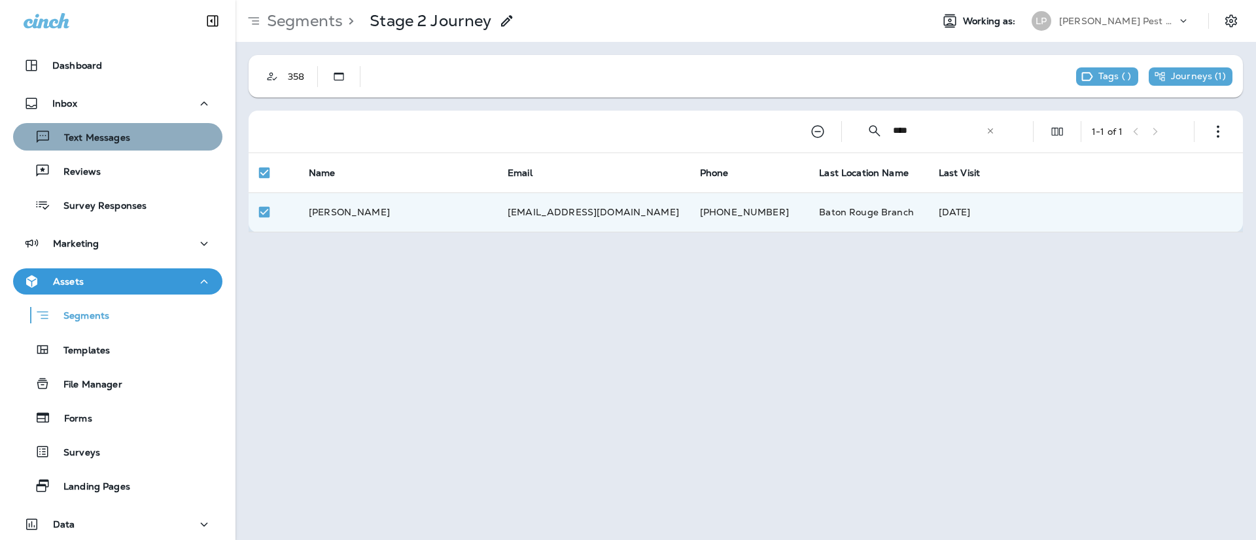
click at [122, 136] on p "Text Messages" at bounding box center [90, 138] width 79 height 12
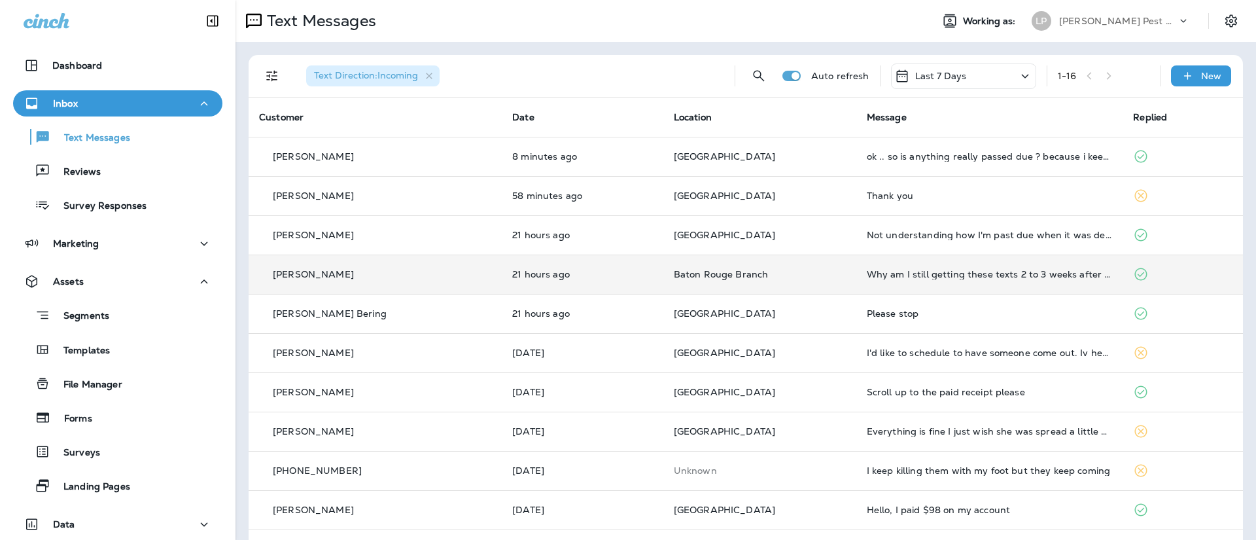
click at [449, 262] on td "[PERSON_NAME]" at bounding box center [375, 273] width 253 height 39
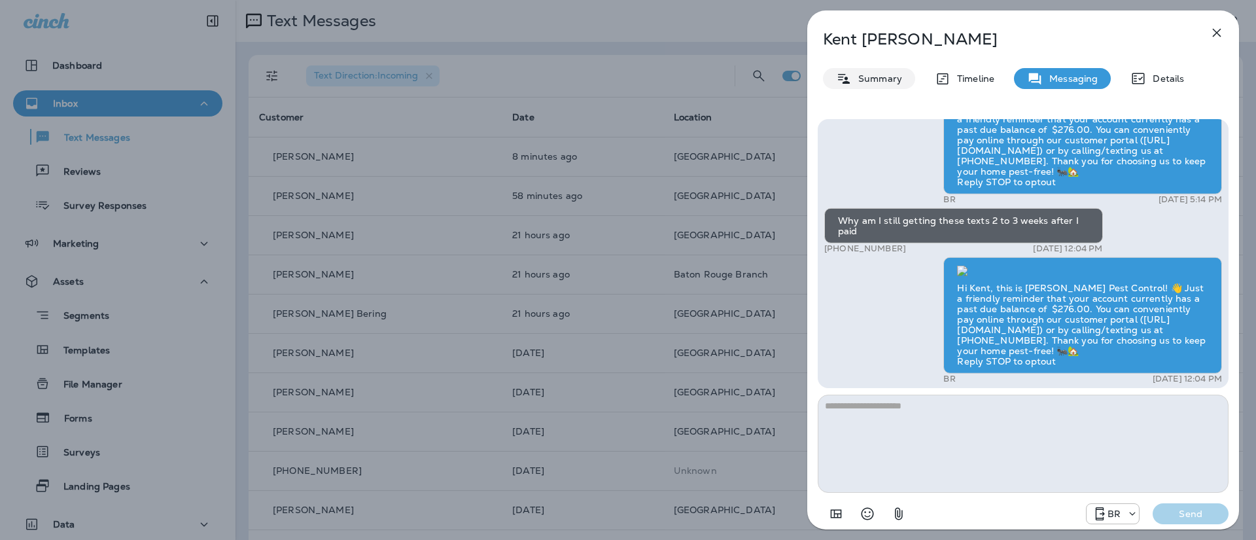
click at [883, 82] on p "Summary" at bounding box center [877, 78] width 50 height 10
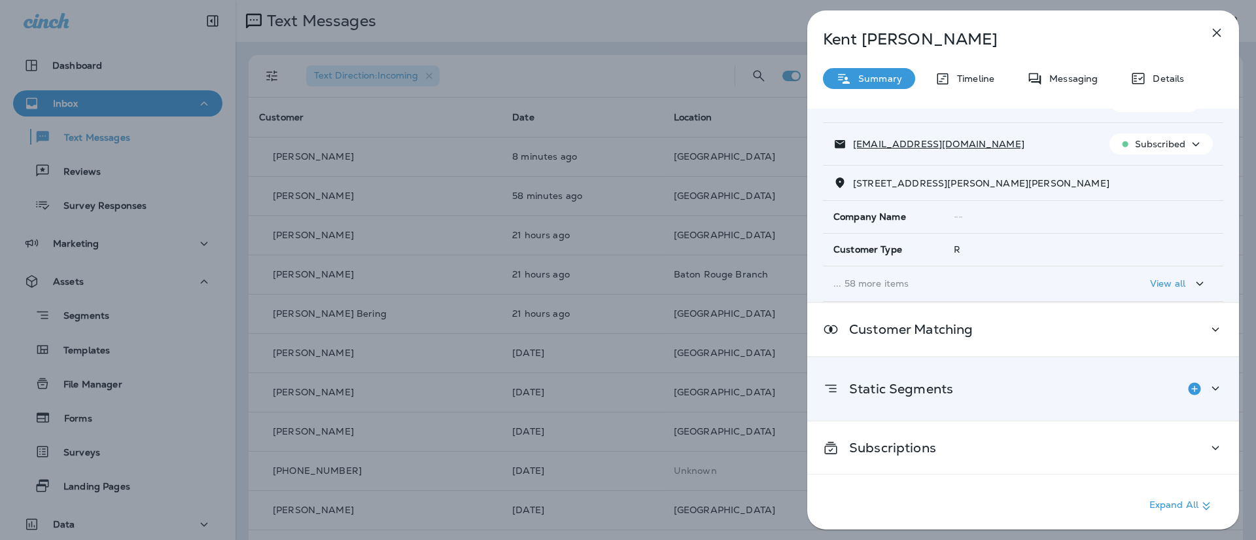
scroll to position [106, 0]
click at [1211, 392] on icon at bounding box center [1215, 387] width 16 height 16
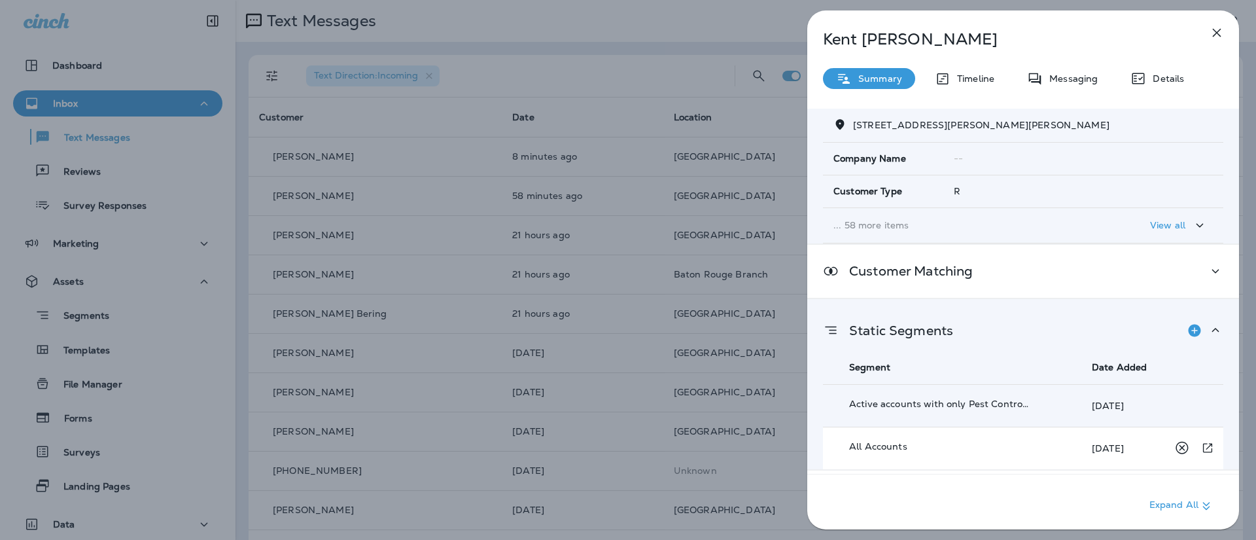
scroll to position [213, 0]
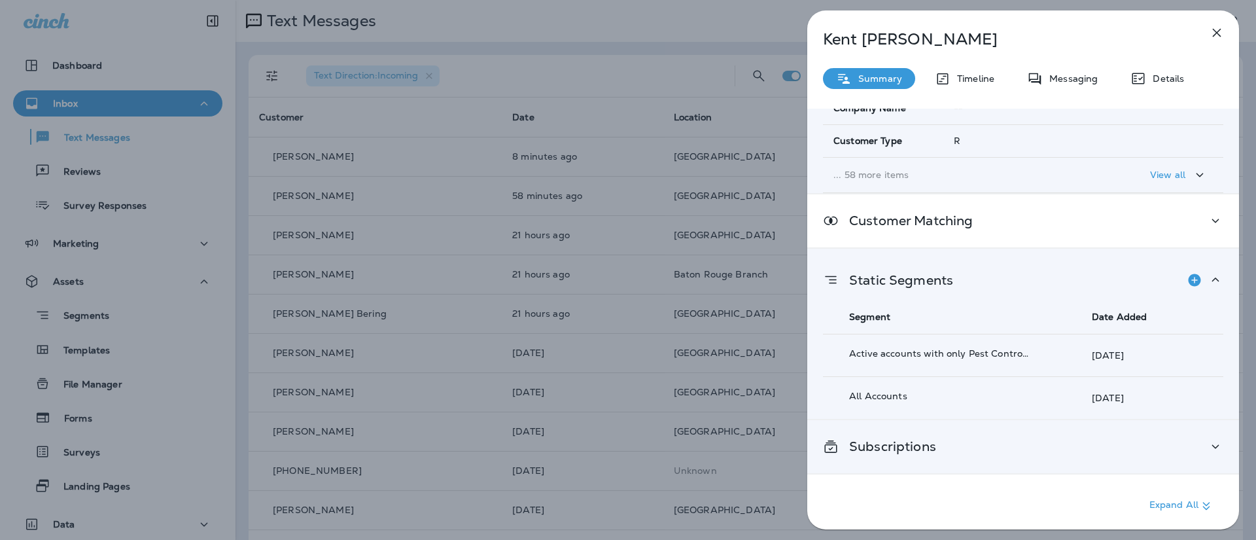
click at [920, 432] on div "Subscriptions" at bounding box center [1023, 446] width 432 height 53
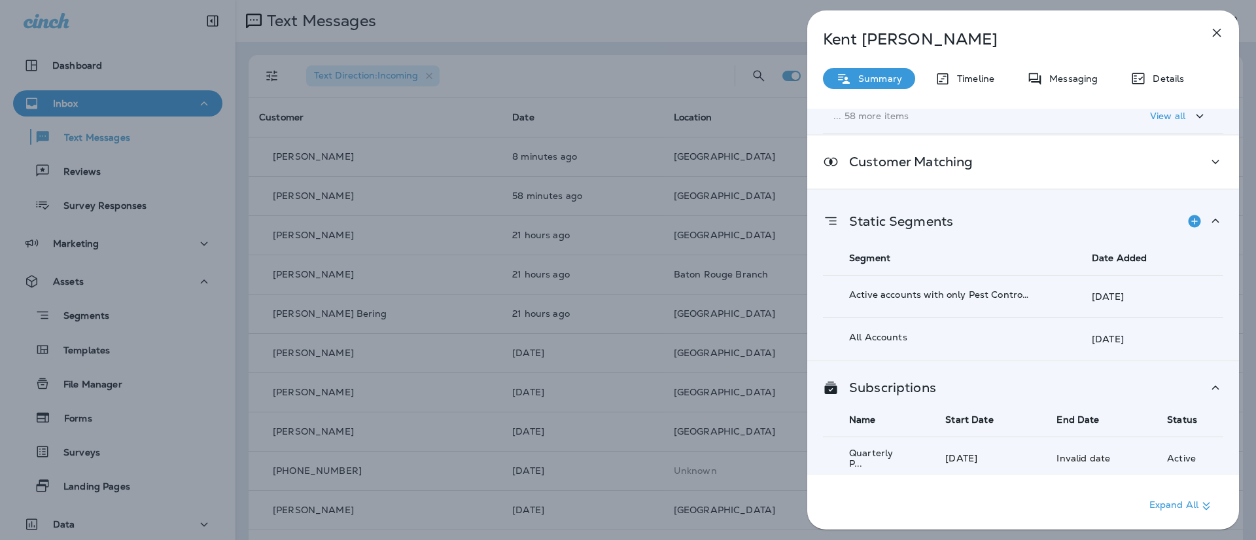
scroll to position [278, 0]
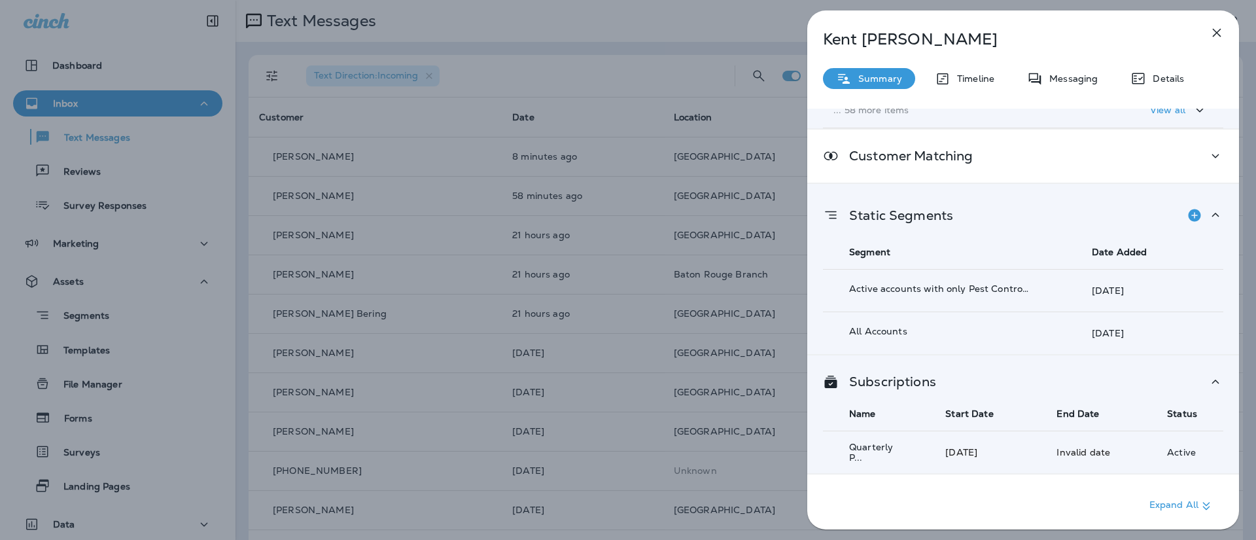
click at [1221, 34] on icon "button" at bounding box center [1217, 33] width 16 height 16
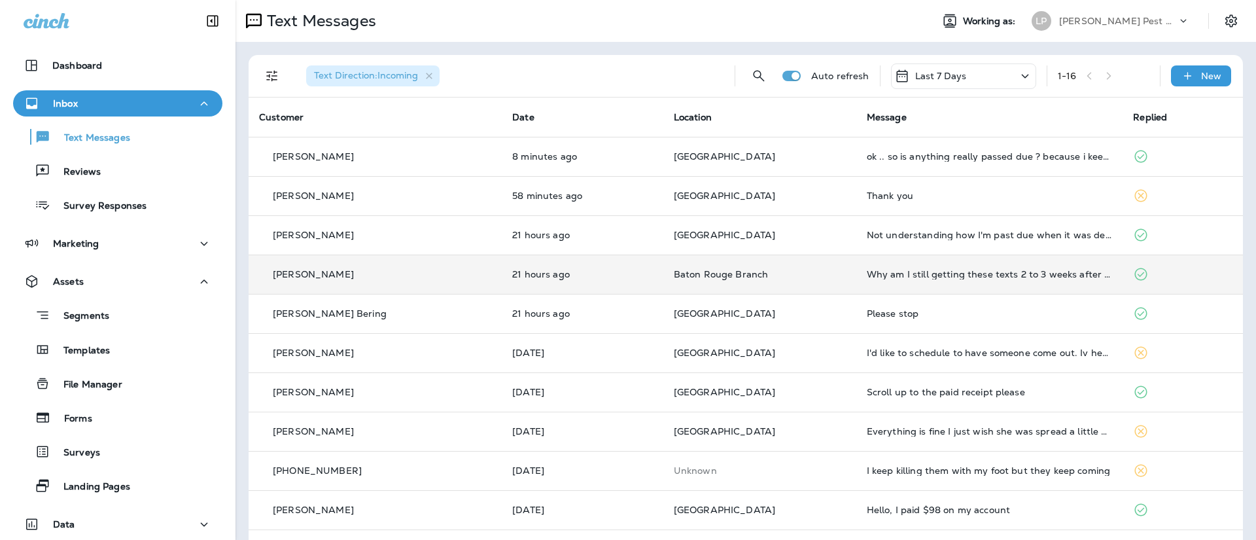
click at [517, 272] on td "21 hours ago" at bounding box center [583, 273] width 162 height 39
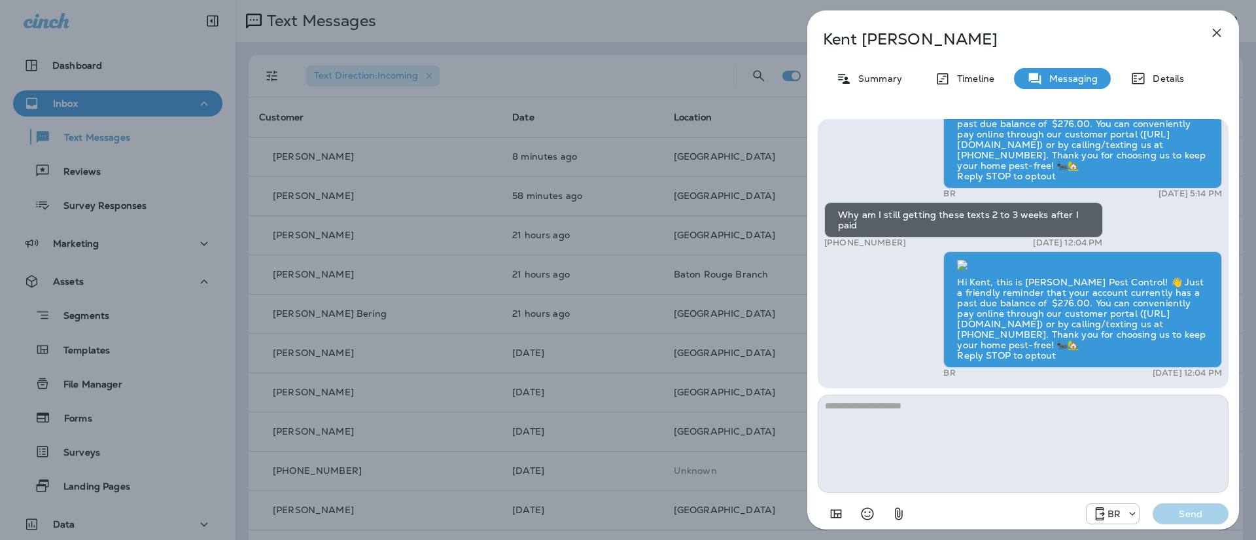
click at [1210, 39] on icon "button" at bounding box center [1217, 33] width 16 height 16
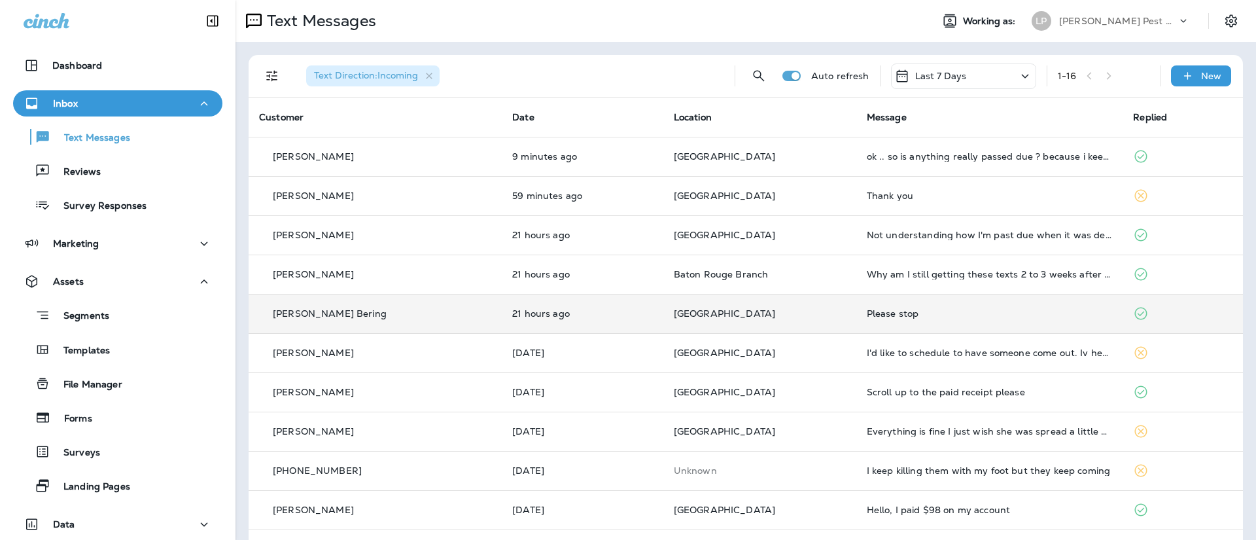
click at [470, 302] on td "[PERSON_NAME] Bering" at bounding box center [375, 313] width 253 height 39
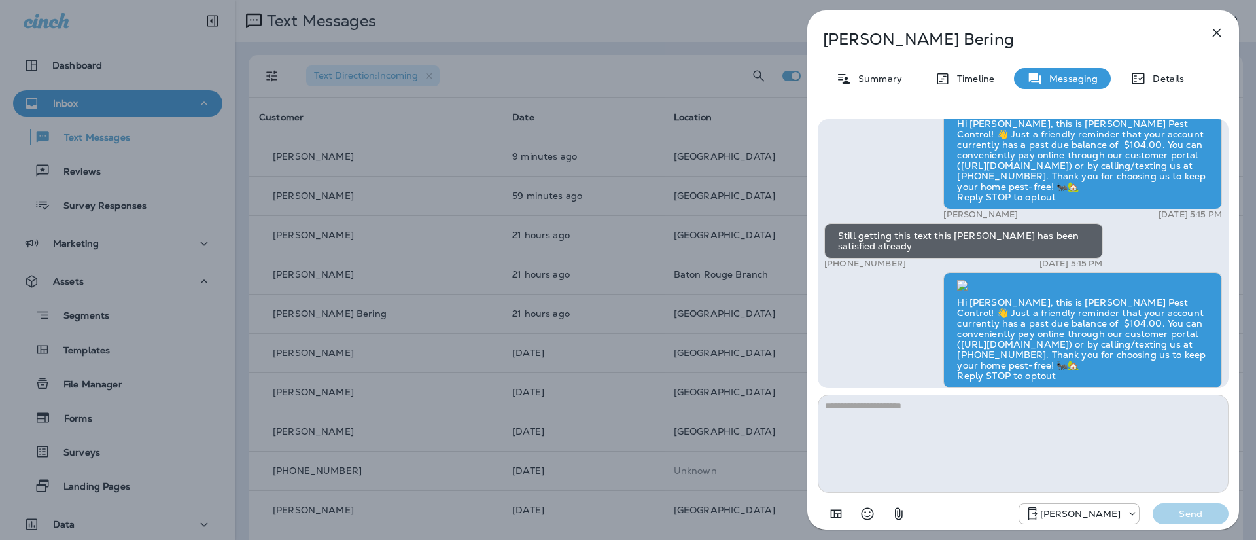
scroll to position [-180, 0]
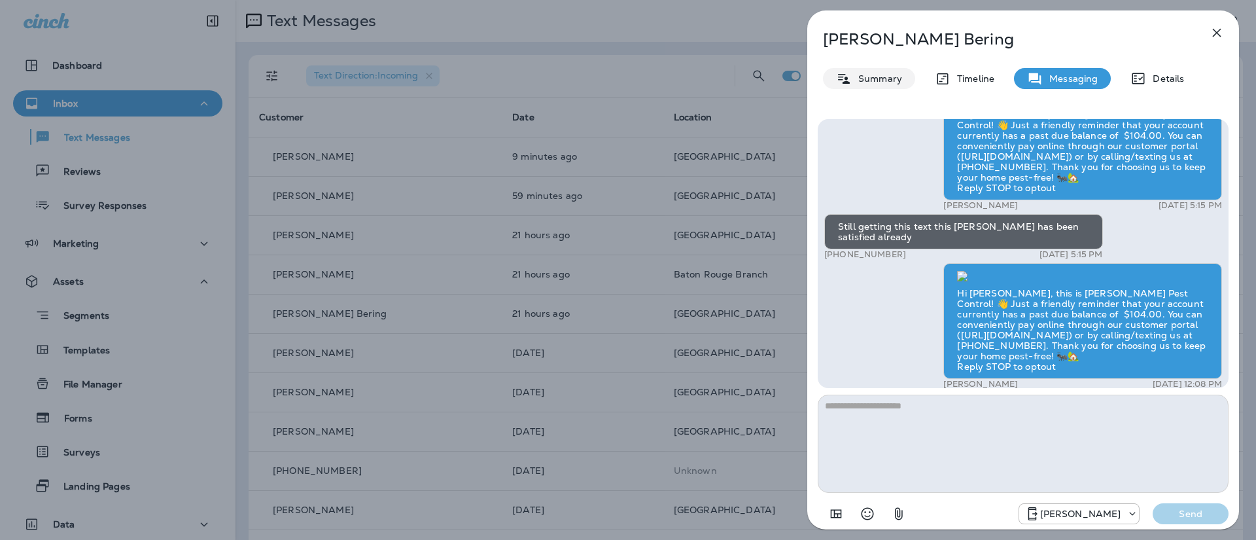
click at [879, 83] on p "Summary" at bounding box center [877, 78] width 50 height 10
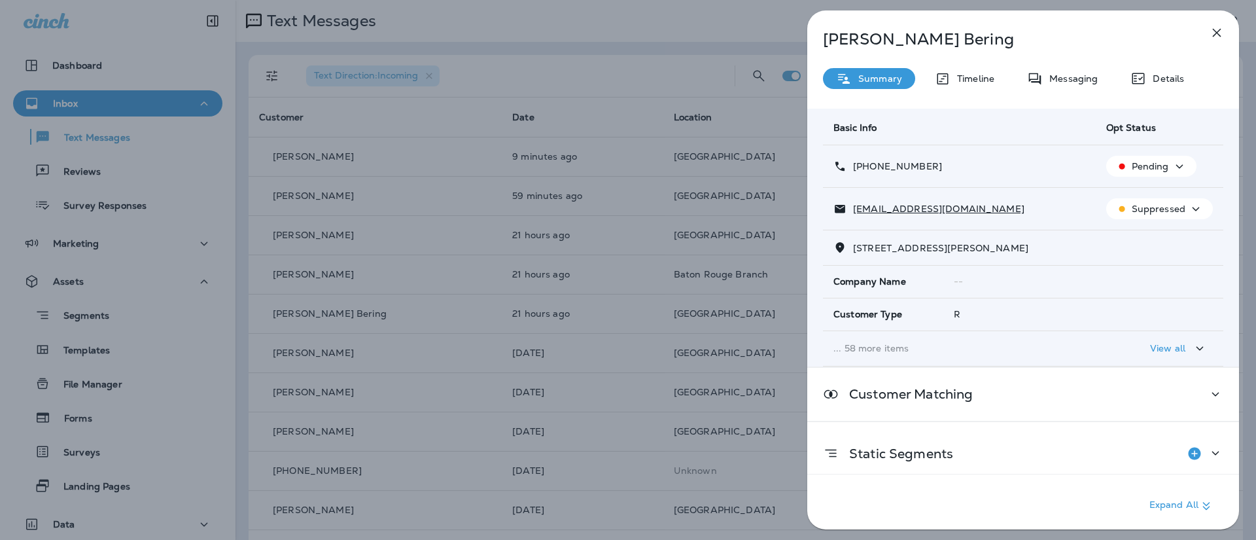
scroll to position [106, 0]
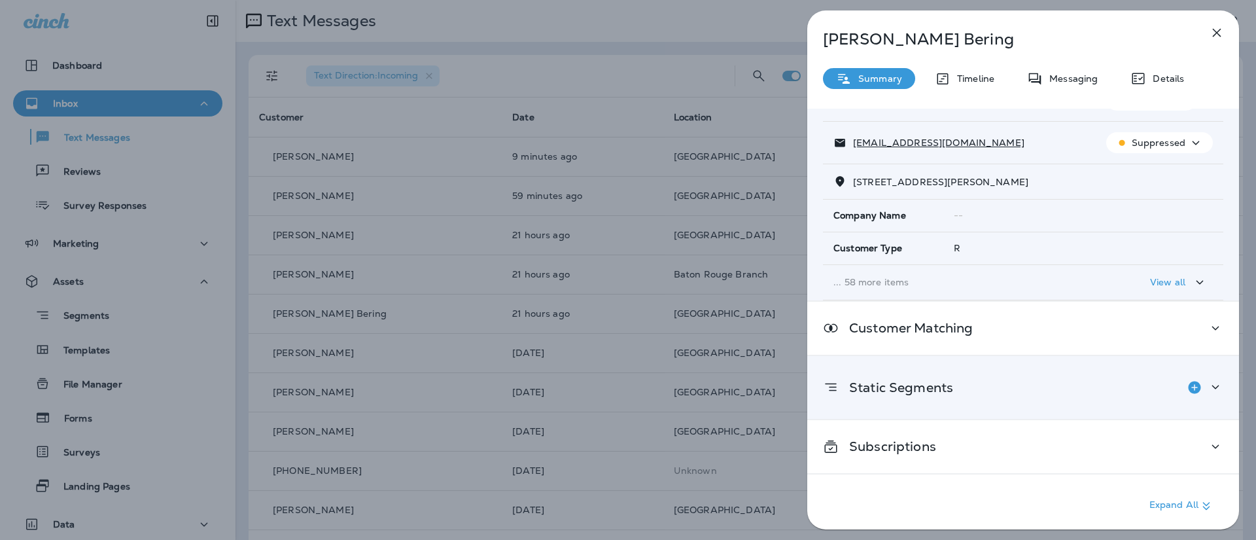
click at [1218, 381] on div "Static Segments" at bounding box center [1023, 387] width 432 height 63
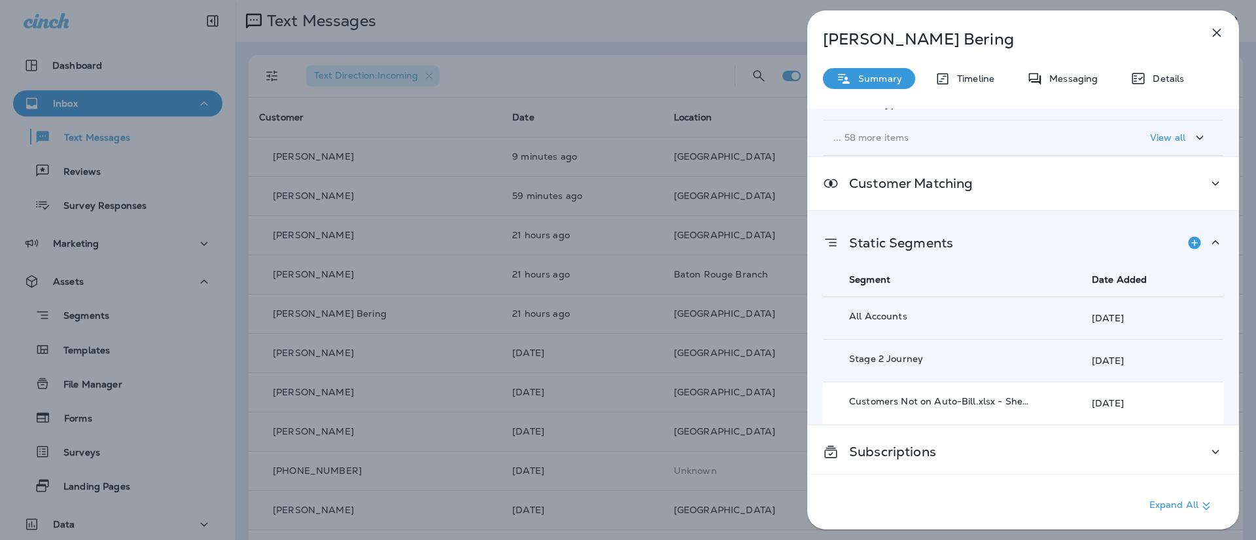
scroll to position [256, 0]
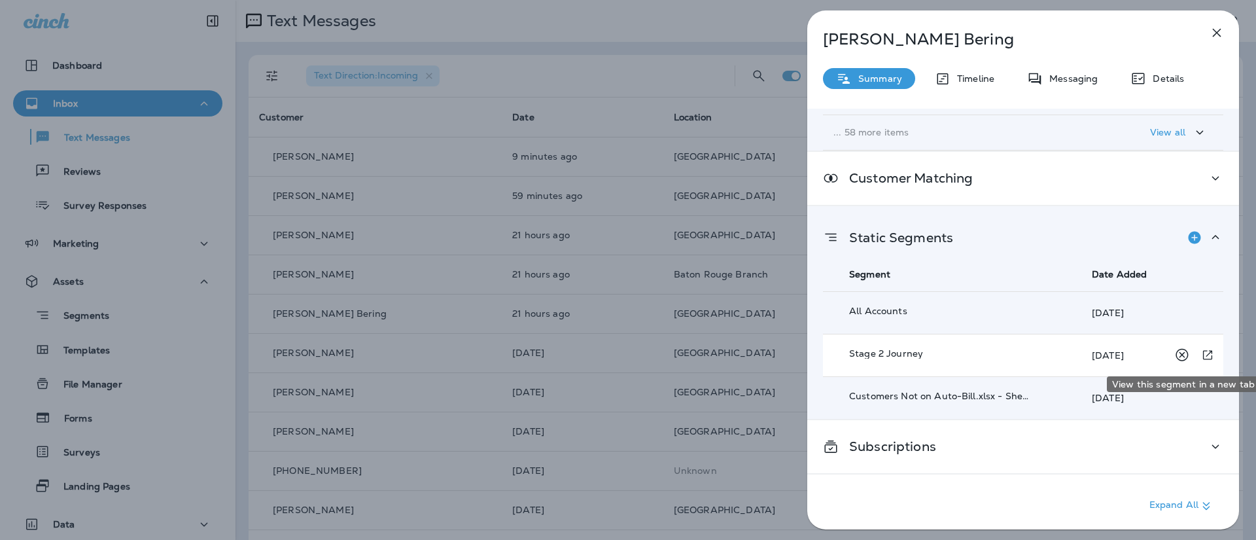
click at [1201, 354] on icon "View this segment in a new tab" at bounding box center [1207, 355] width 13 height 14
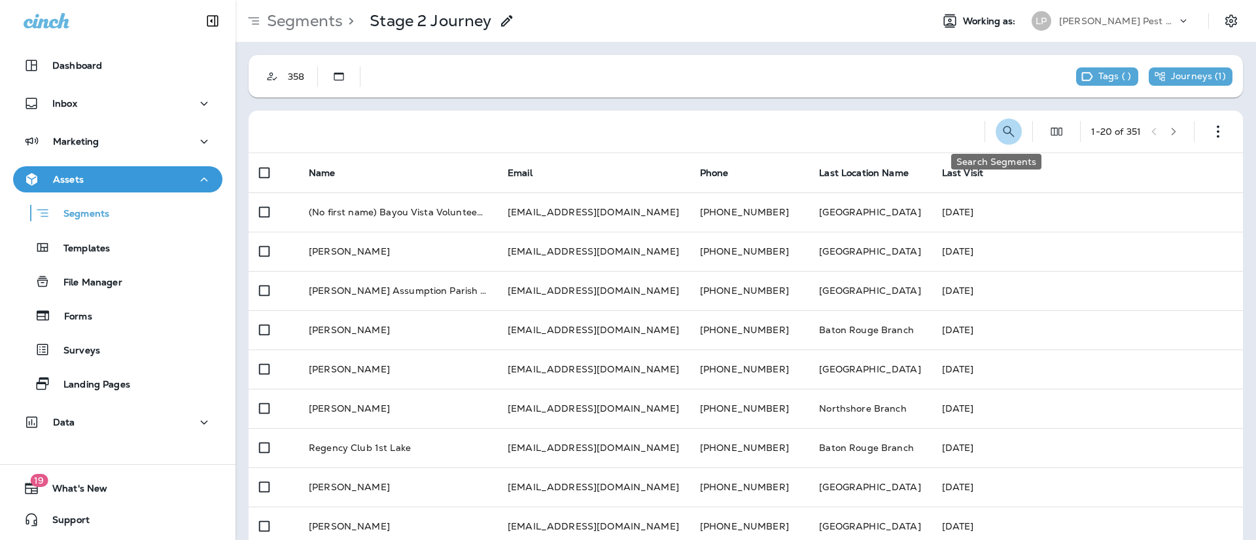
click at [1001, 133] on icon "Search Segments" at bounding box center [1009, 132] width 16 height 16
click at [920, 128] on input "text" at bounding box center [950, 130] width 116 height 35
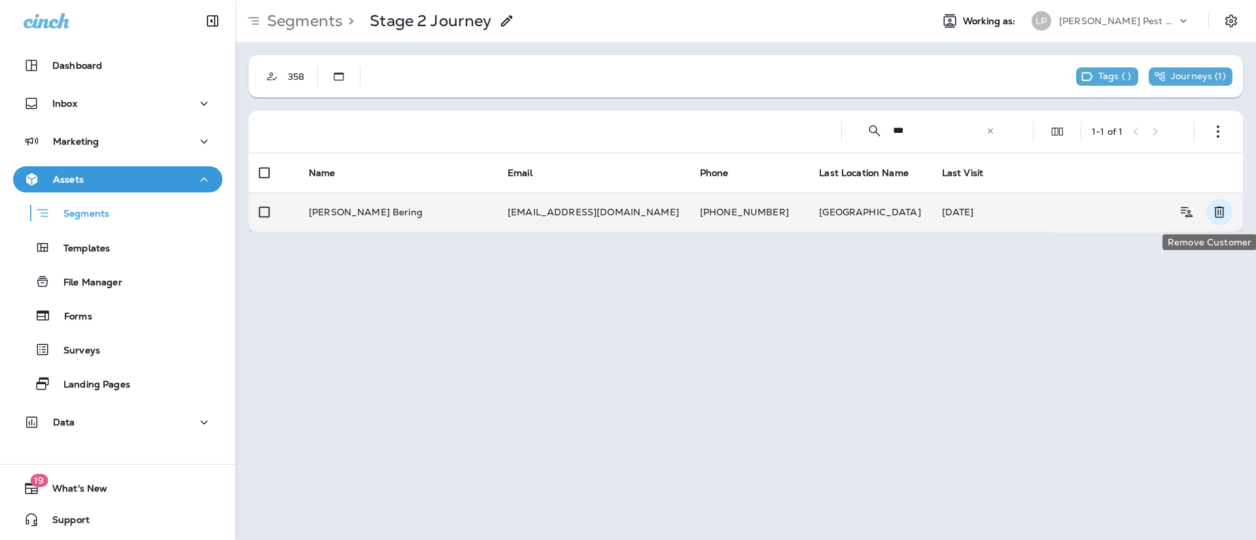
type input "***"
click at [1224, 212] on icon "Remove Customer" at bounding box center [1219, 212] width 16 height 16
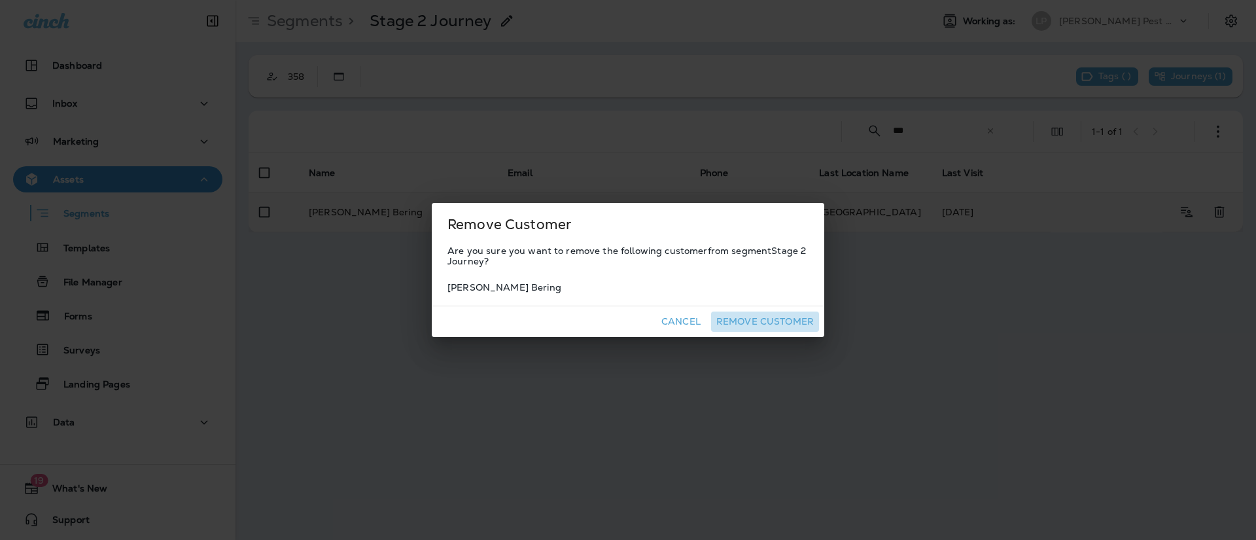
click at [787, 313] on button "Remove Customer" at bounding box center [765, 321] width 108 height 20
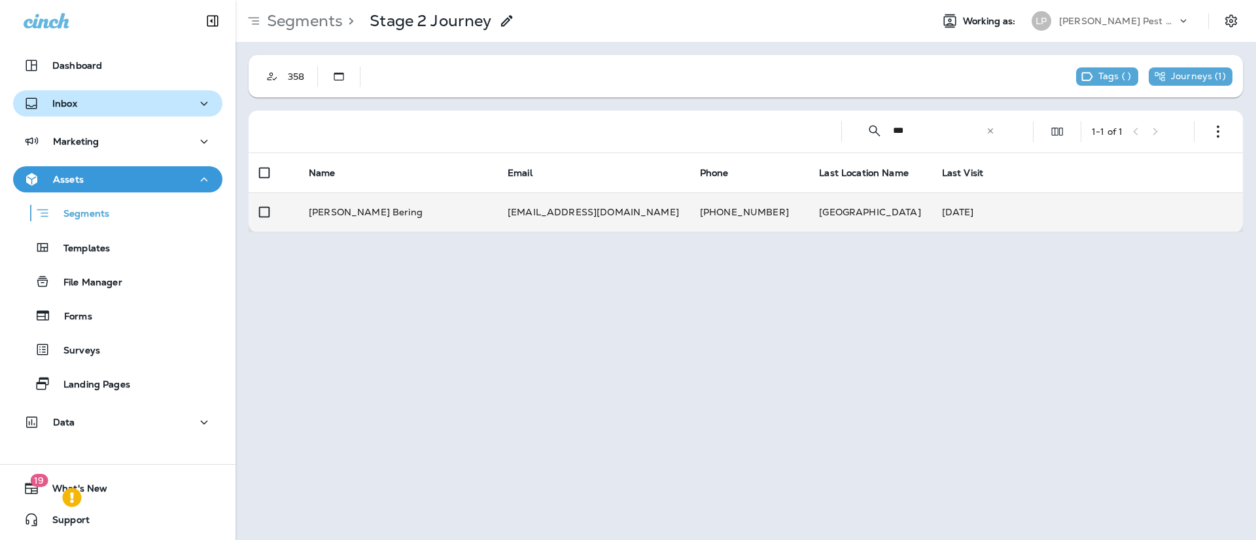
click at [135, 111] on div "Inbox" at bounding box center [118, 103] width 188 height 16
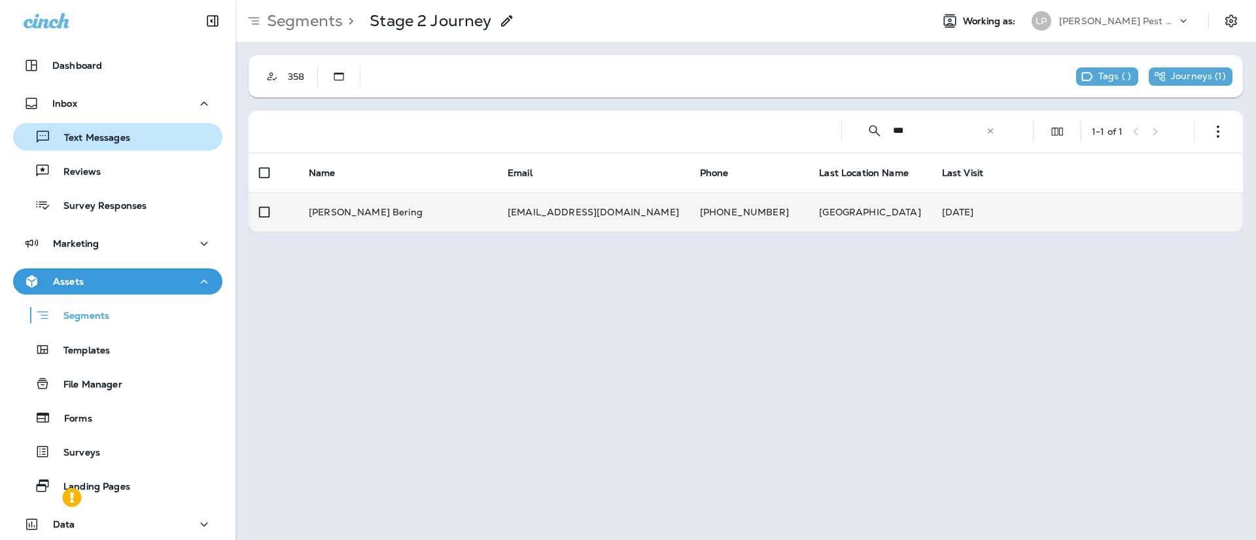
click at [114, 143] on p "Text Messages" at bounding box center [90, 138] width 79 height 12
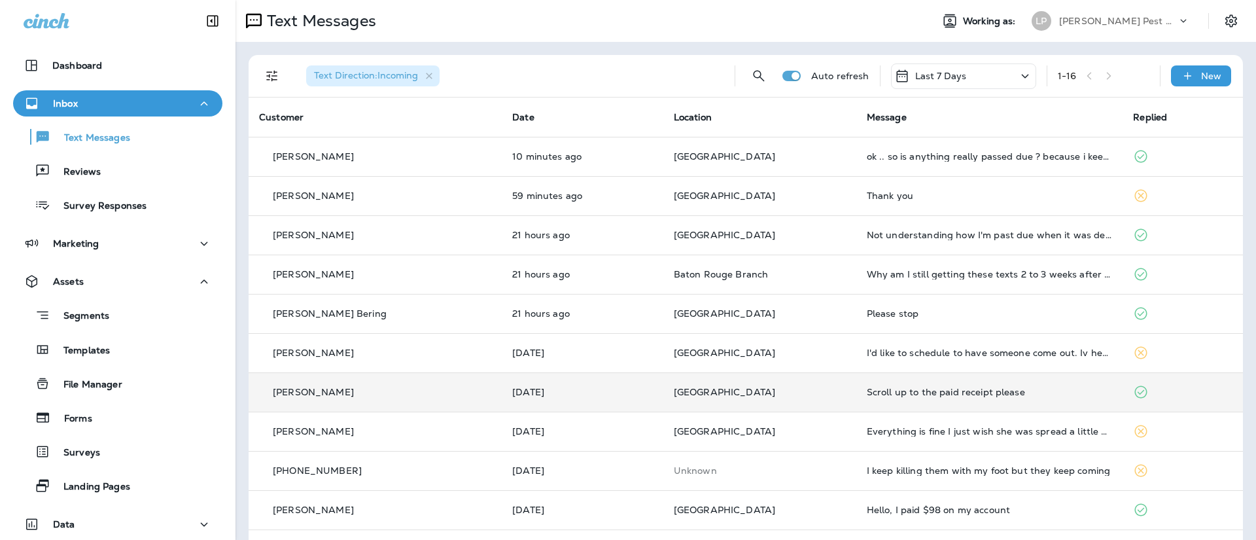
click at [387, 387] on tbody "[PERSON_NAME] 10 minutes ago New Orleans Branch ok .. so is anything really pas…" at bounding box center [746, 451] width 994 height 628
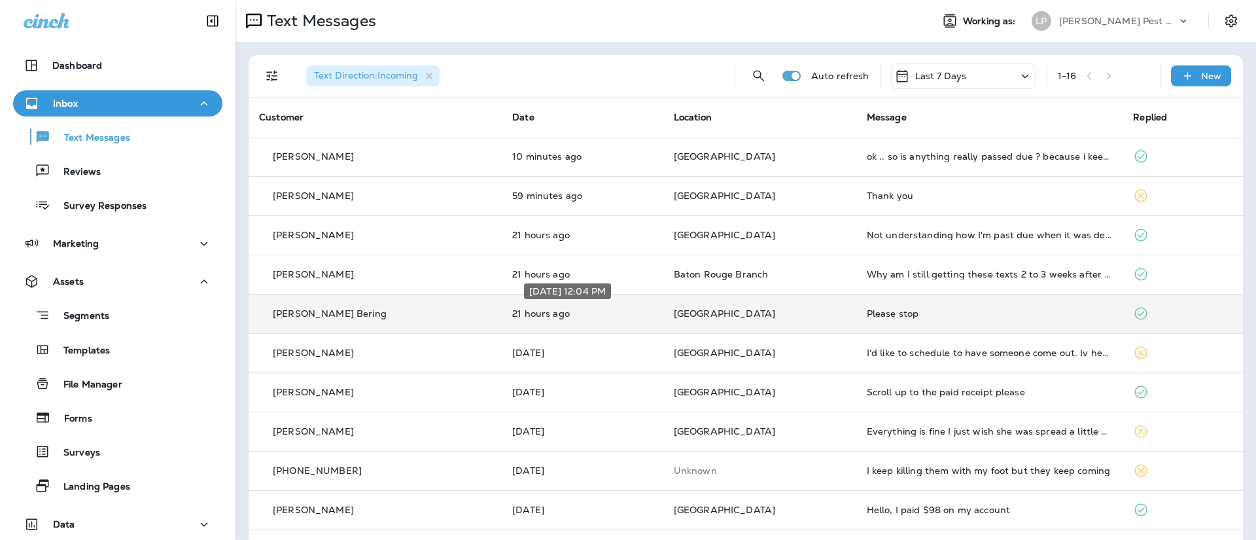
click at [653, 311] on p "21 hours ago" at bounding box center [582, 313] width 141 height 10
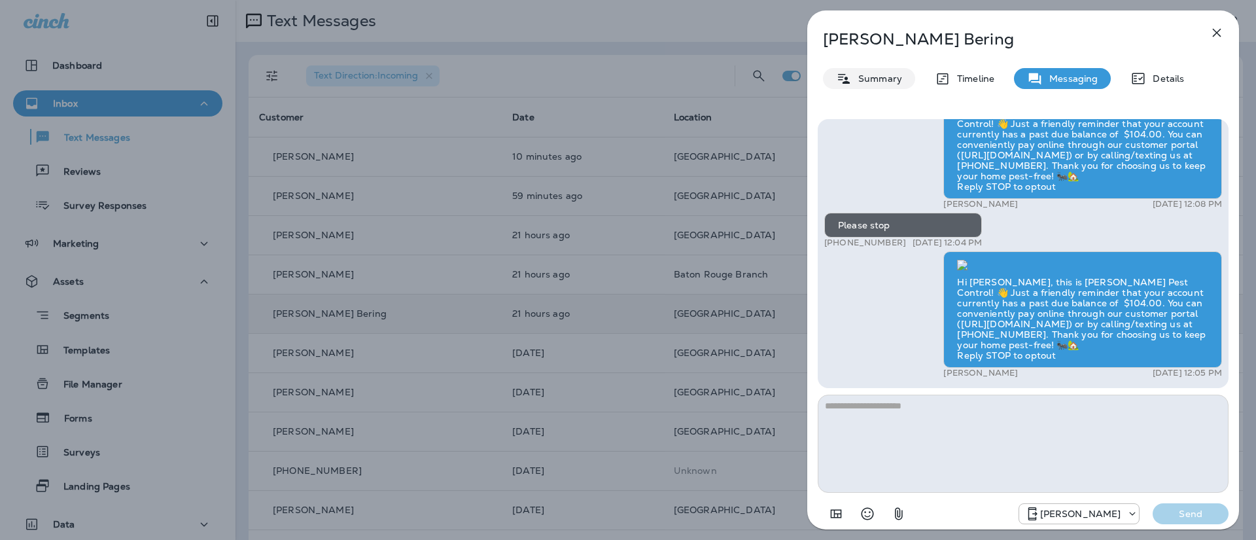
click at [877, 88] on div "Summary" at bounding box center [869, 78] width 92 height 21
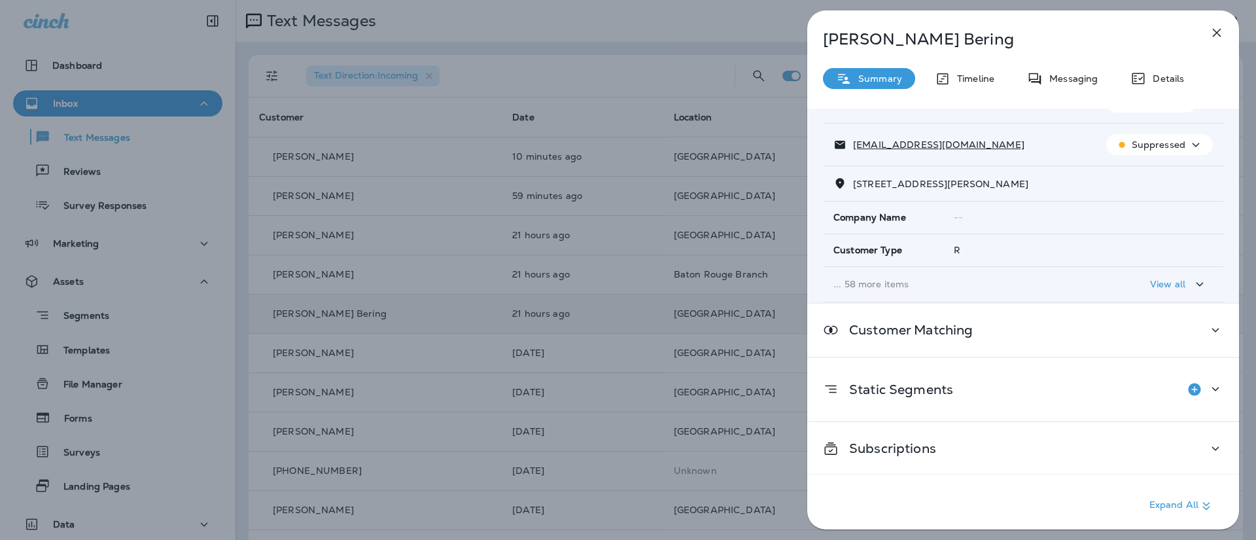
scroll to position [106, 0]
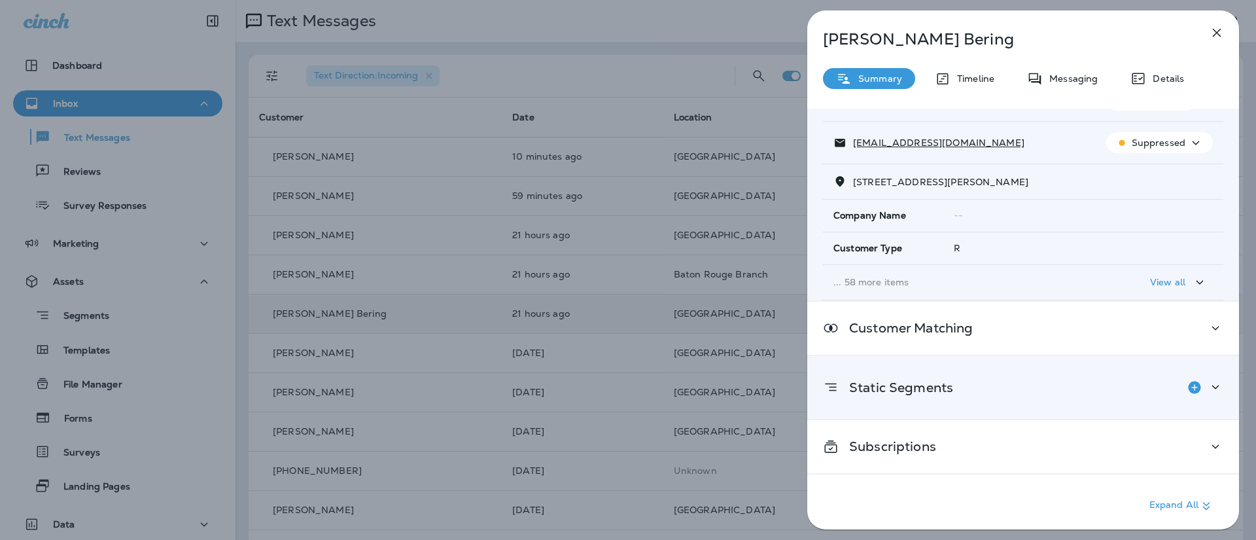
click at [1214, 380] on icon at bounding box center [1215, 387] width 16 height 16
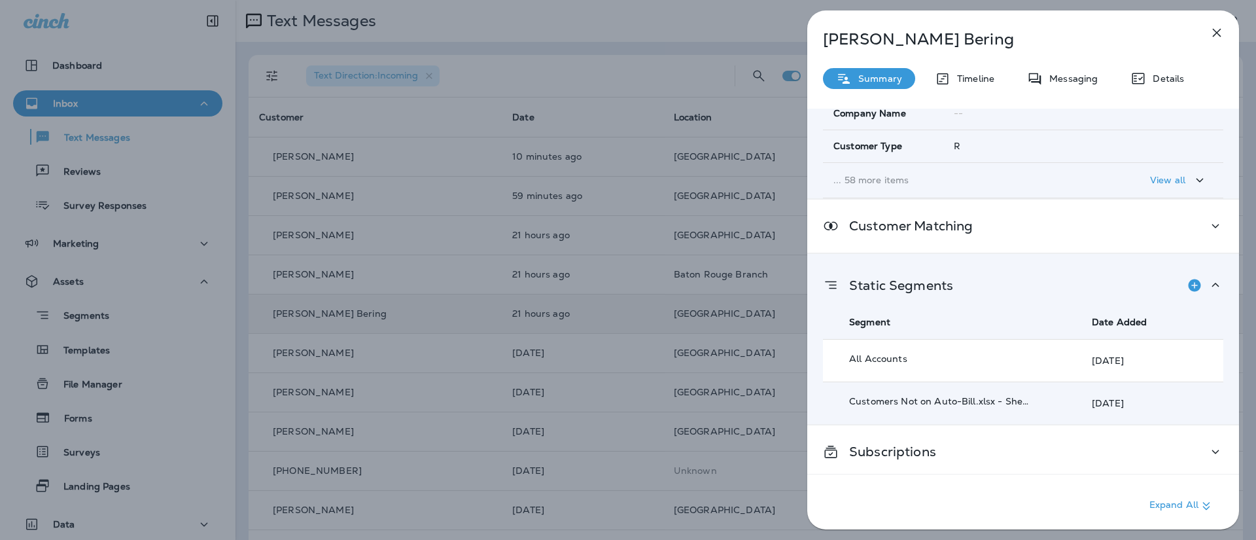
scroll to position [213, 0]
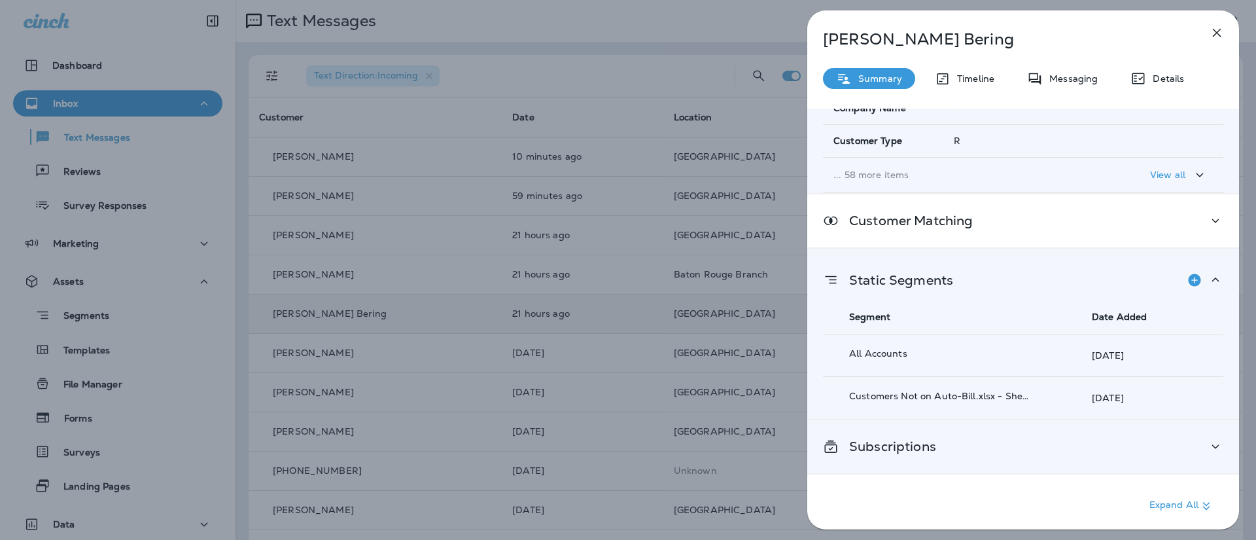
click at [1209, 438] on icon at bounding box center [1215, 446] width 16 height 16
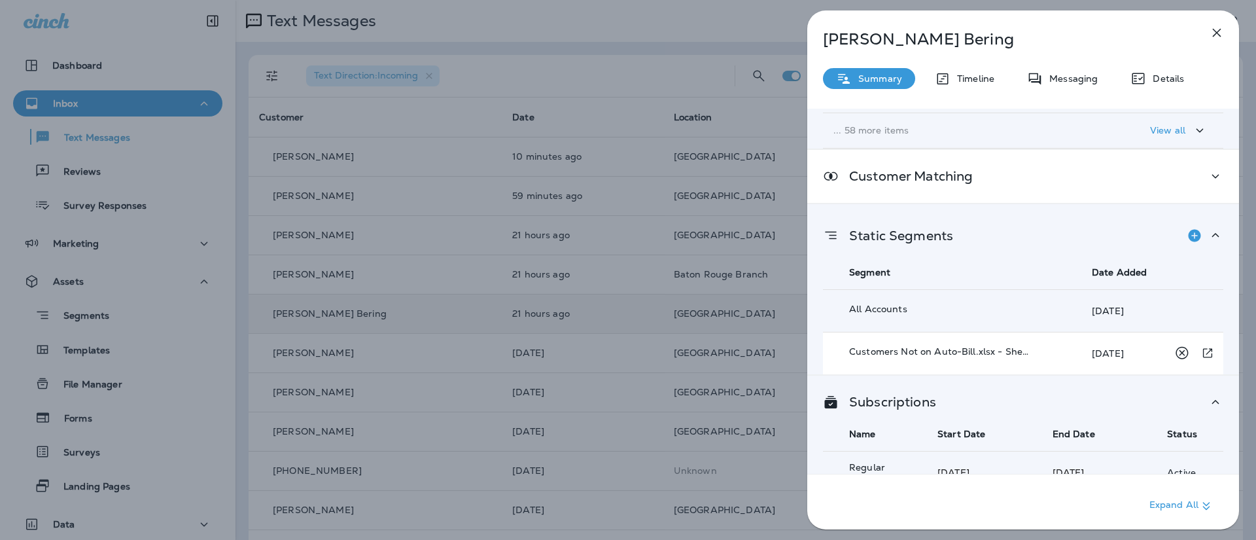
scroll to position [320, 0]
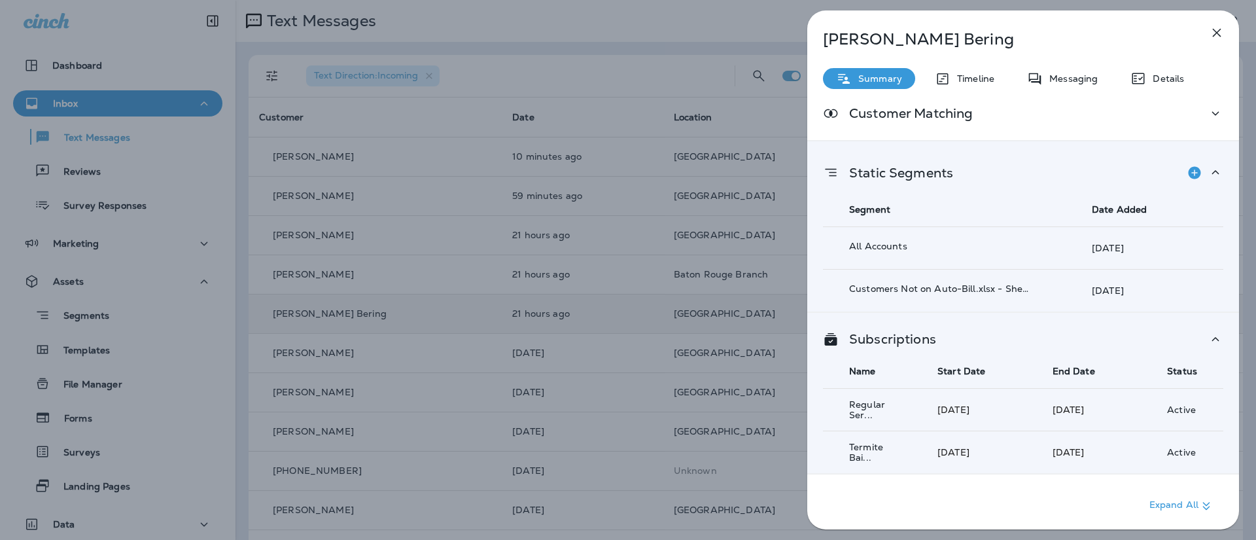
click at [1228, 33] on button "button" at bounding box center [1216, 33] width 26 height 26
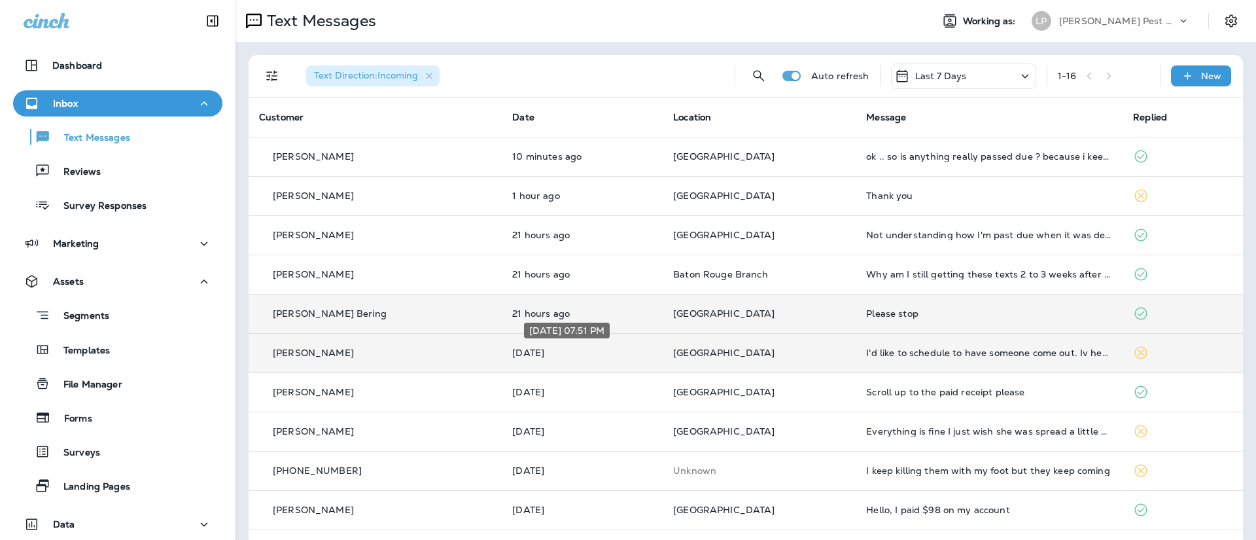
click at [605, 349] on p "[DATE]" at bounding box center [582, 352] width 140 height 10
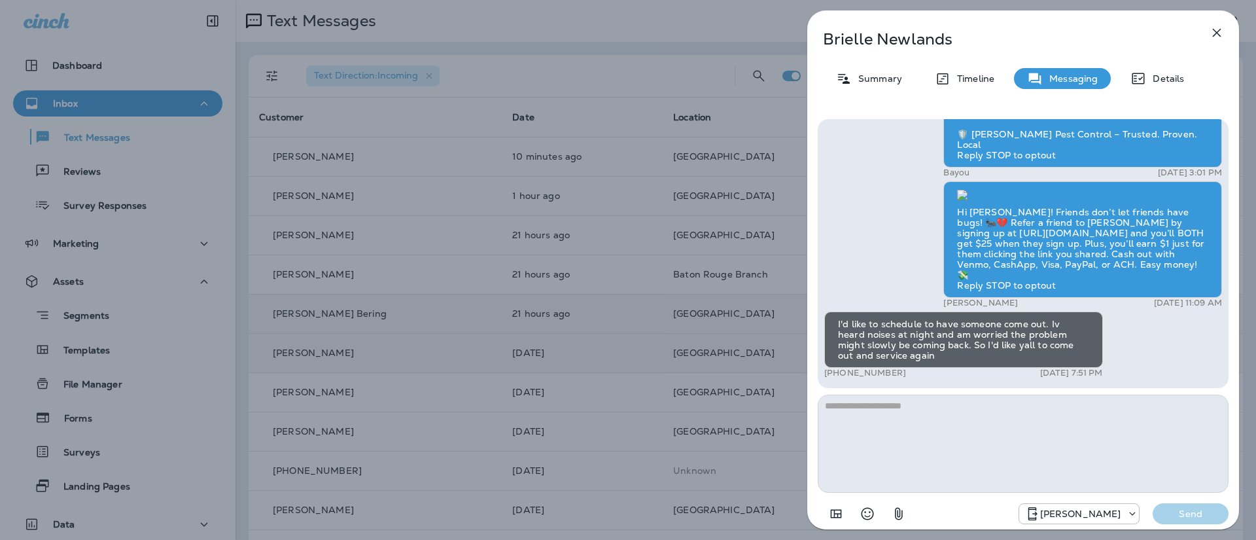
click at [1216, 29] on icon "button" at bounding box center [1217, 33] width 16 height 16
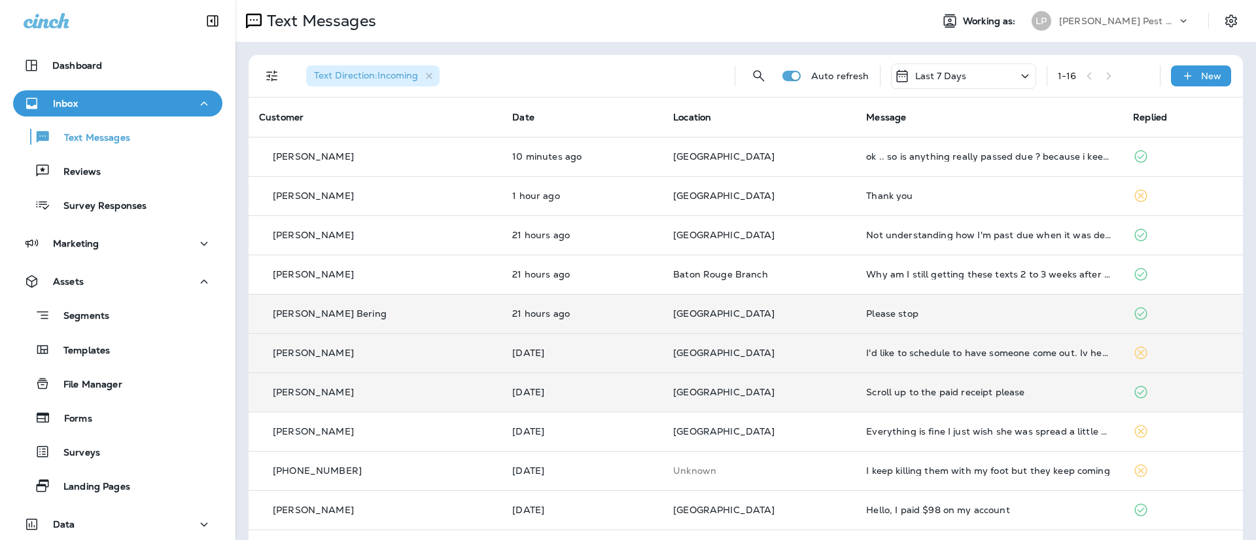
click at [392, 406] on td "[PERSON_NAME]" at bounding box center [375, 391] width 253 height 39
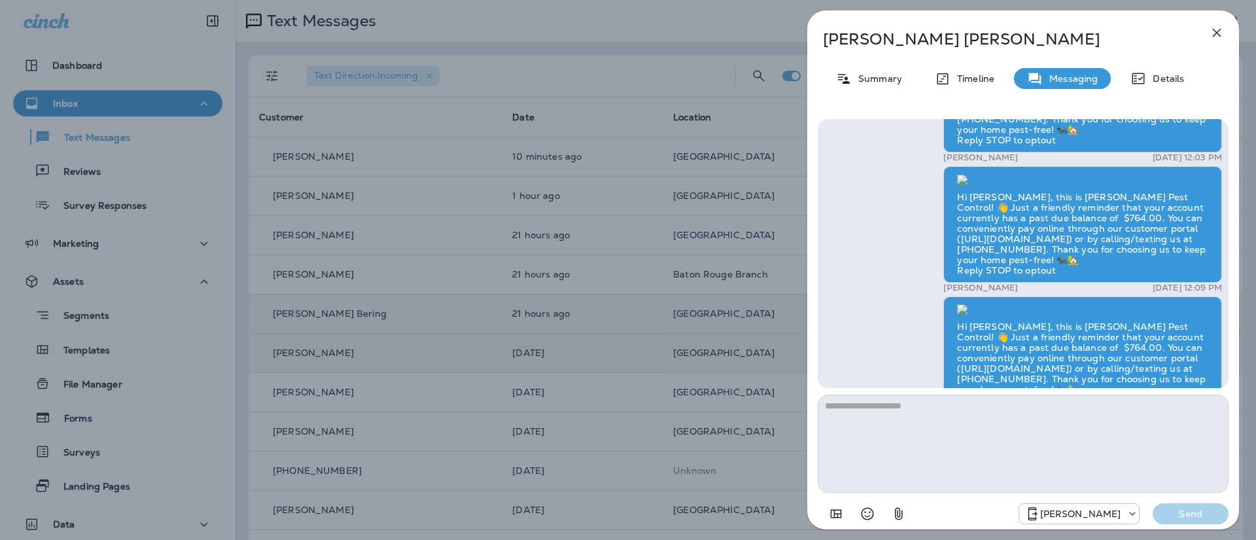
scroll to position [-1641, 0]
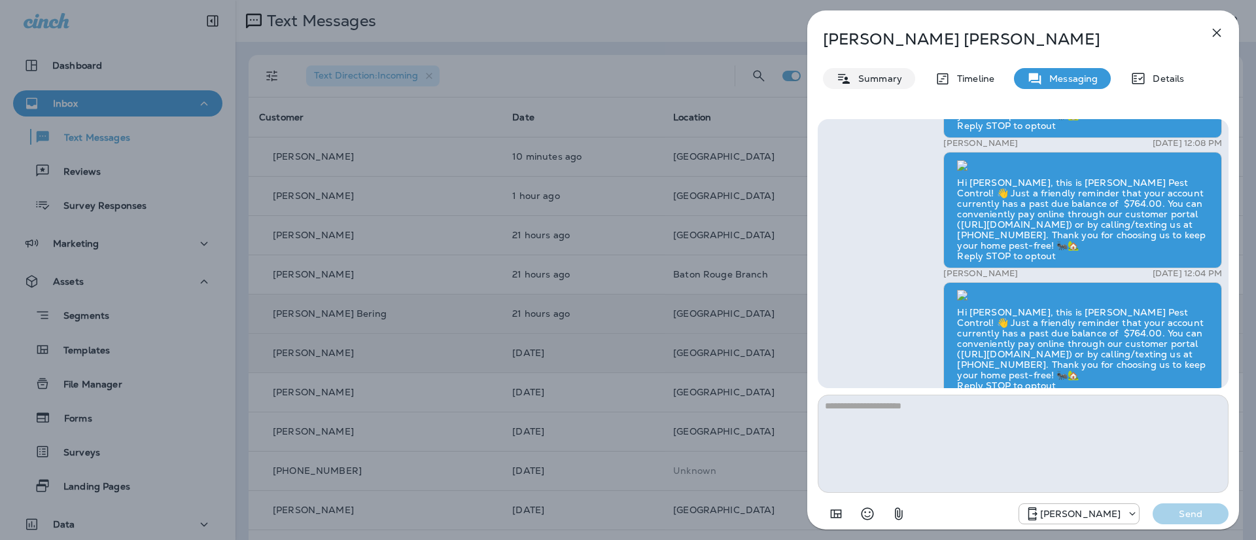
click at [884, 77] on p "Summary" at bounding box center [877, 78] width 50 height 10
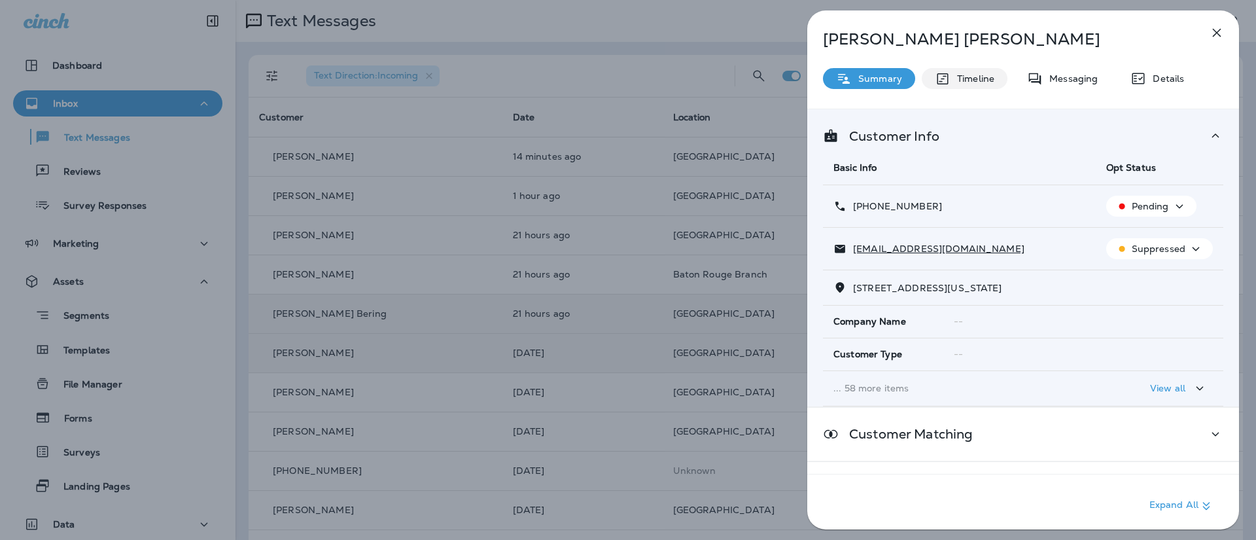
click at [995, 77] on div "Timeline" at bounding box center [965, 78] width 86 height 21
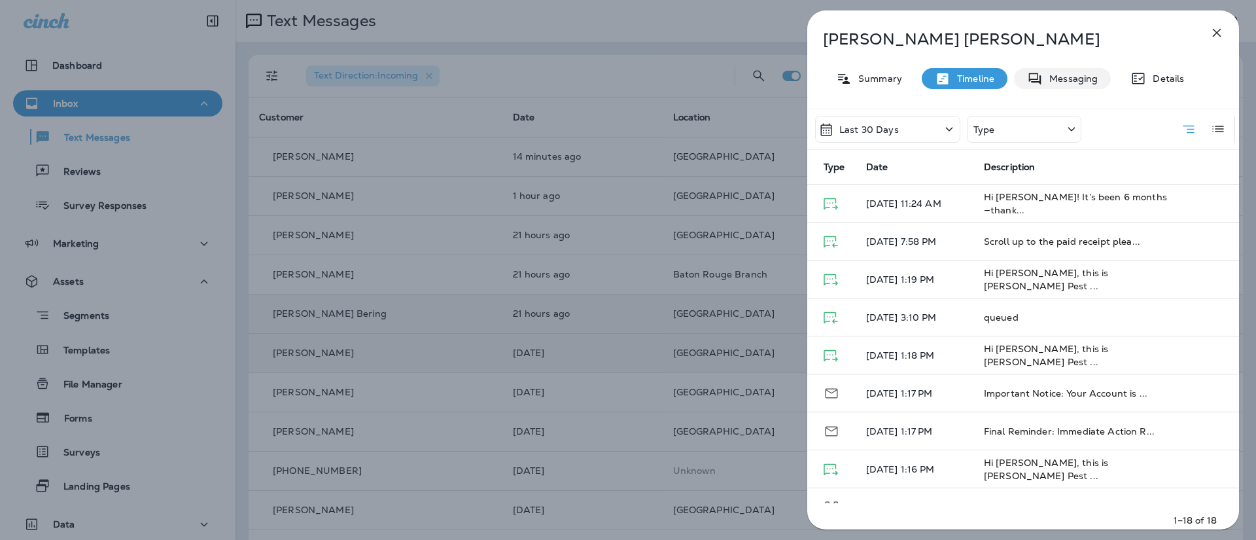
click at [1075, 82] on p "Messaging" at bounding box center [1070, 78] width 55 height 10
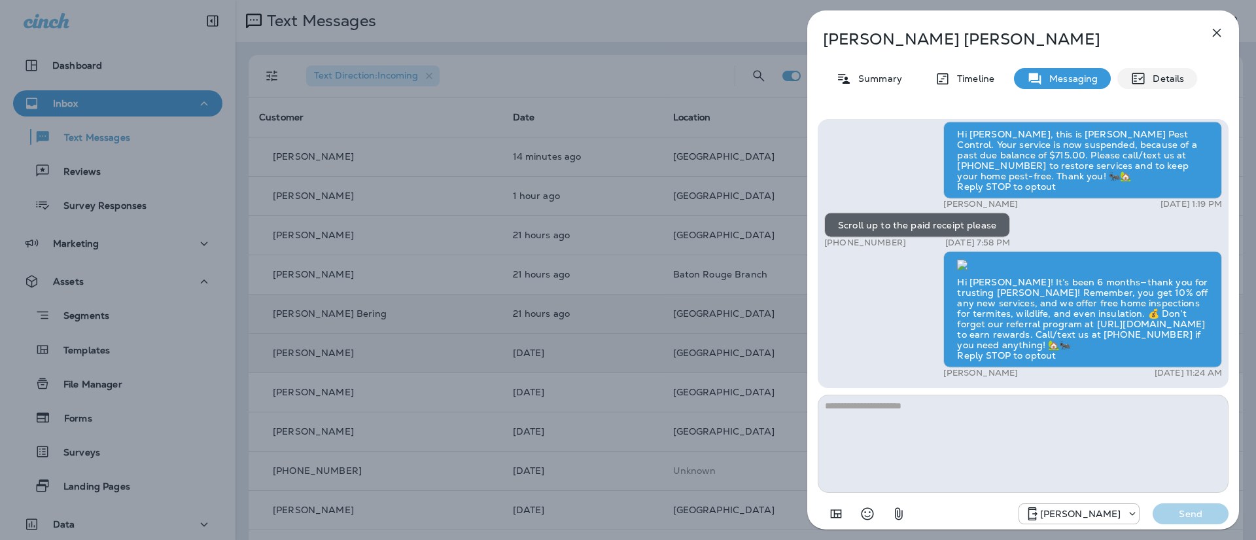
click at [1183, 78] on div "Details" at bounding box center [1157, 78] width 80 height 21
